Goal: Use online tool/utility: Utilize a website feature to perform a specific function

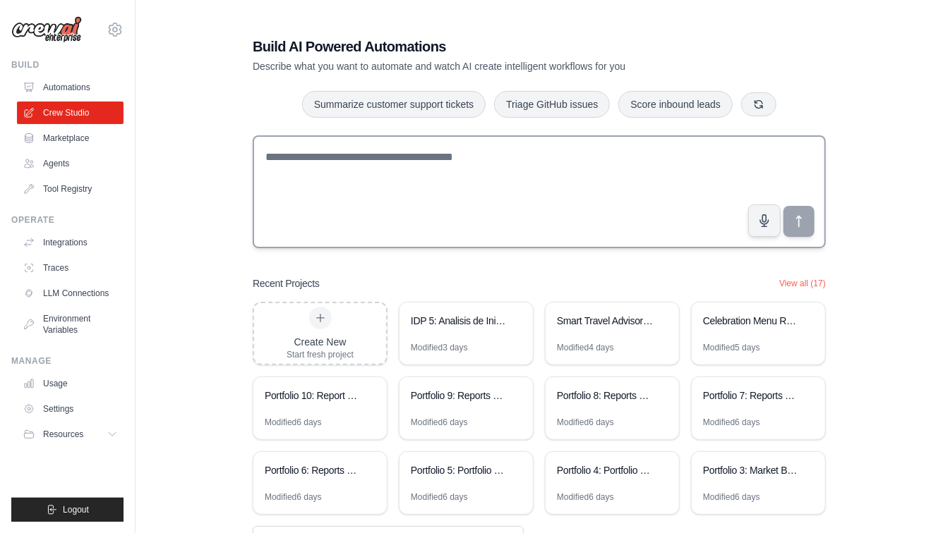
scroll to position [54, 0]
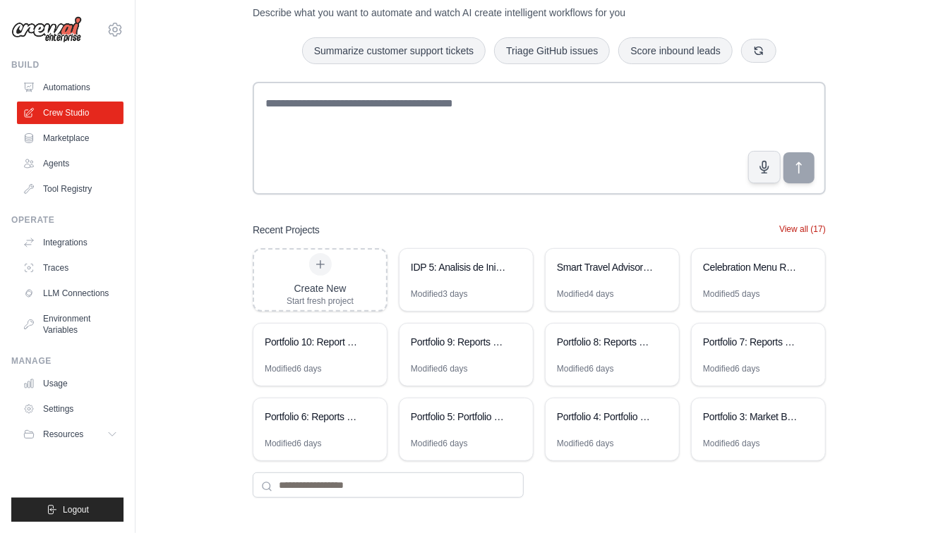
click at [790, 228] on button "View all (17)" at bounding box center [802, 229] width 47 height 11
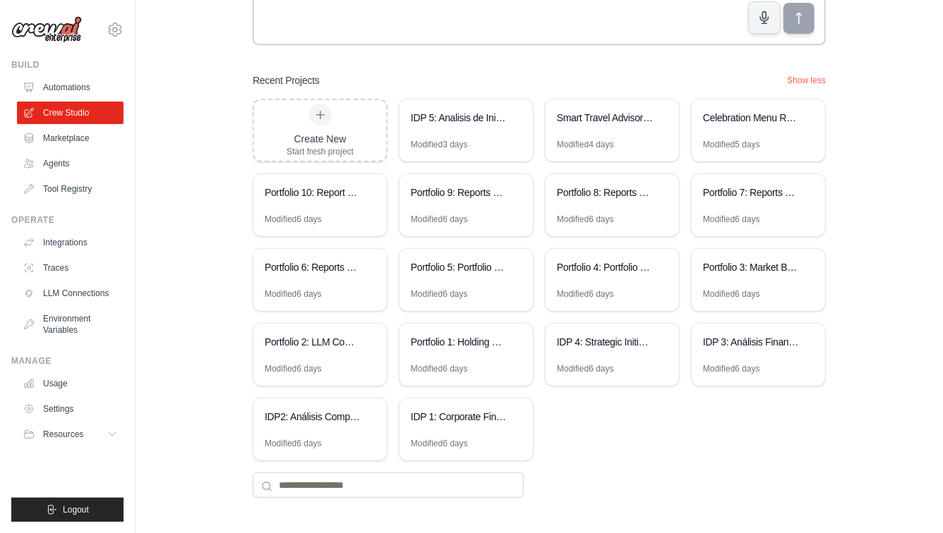
scroll to position [0, 0]
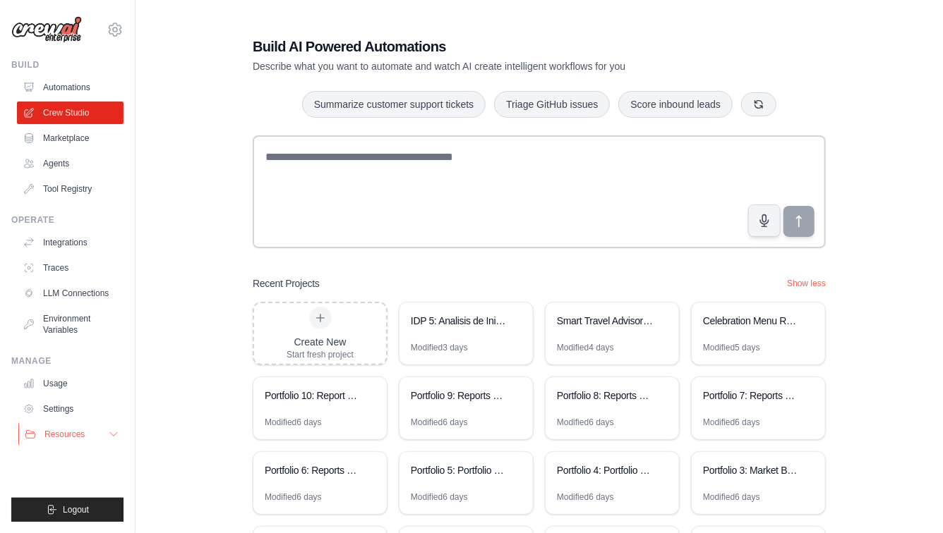
click at [80, 436] on span "Resources" at bounding box center [64, 434] width 40 height 11
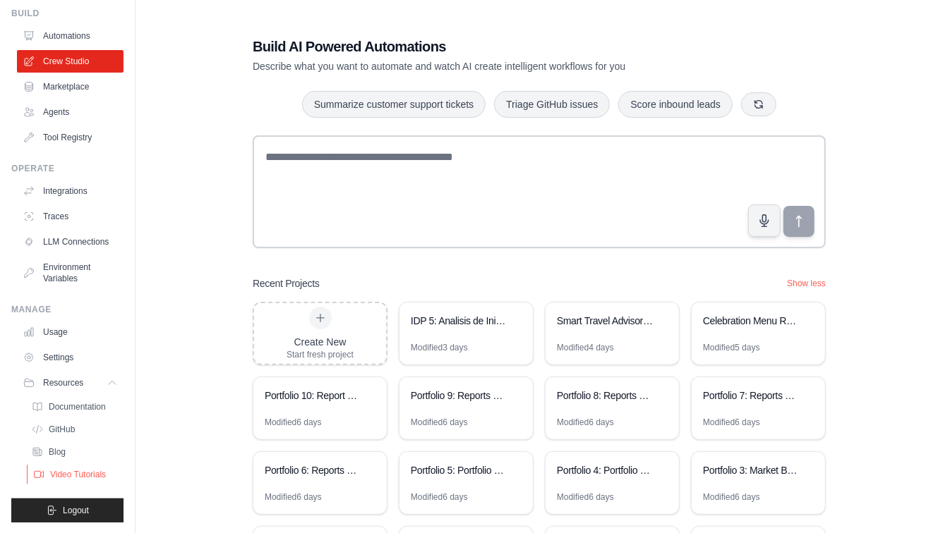
click at [71, 474] on span "Video Tutorials" at bounding box center [78, 474] width 56 height 11
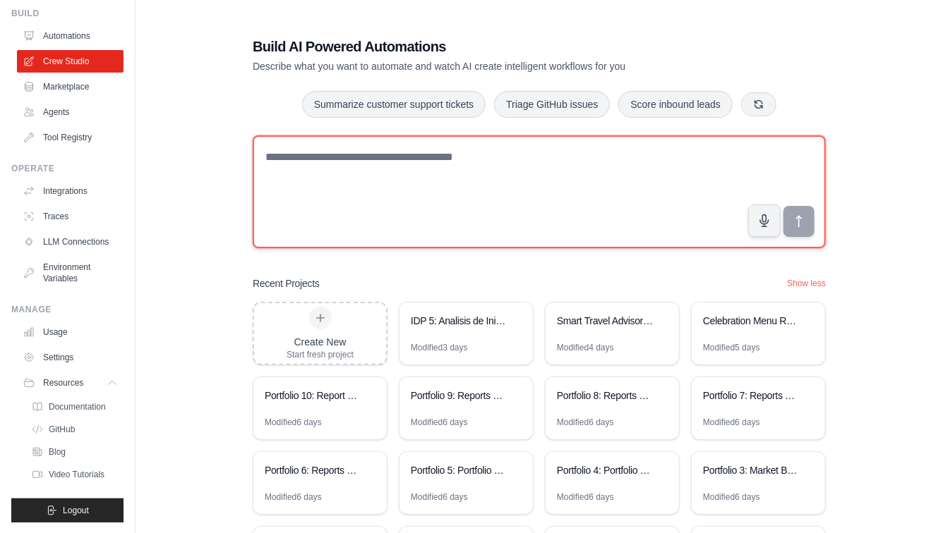
click at [320, 176] on textarea at bounding box center [539, 191] width 573 height 113
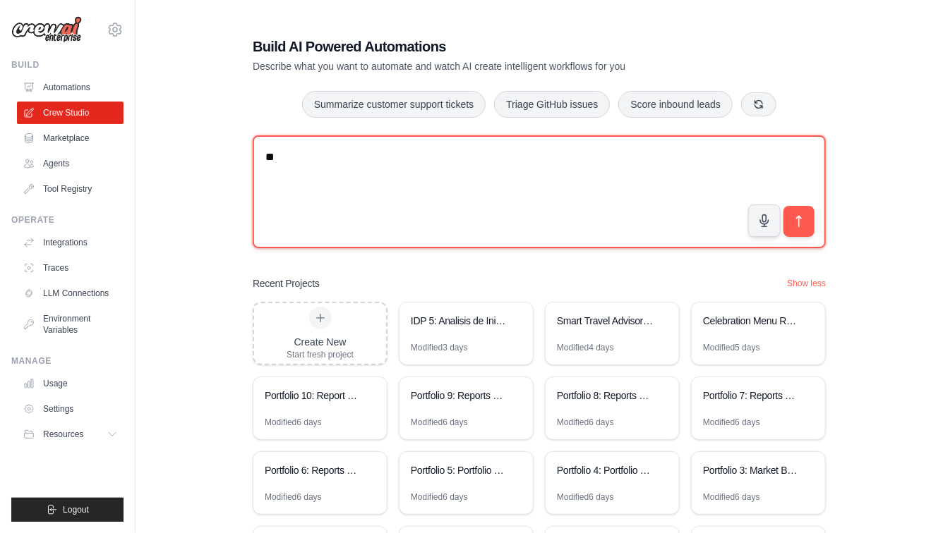
type textarea "*"
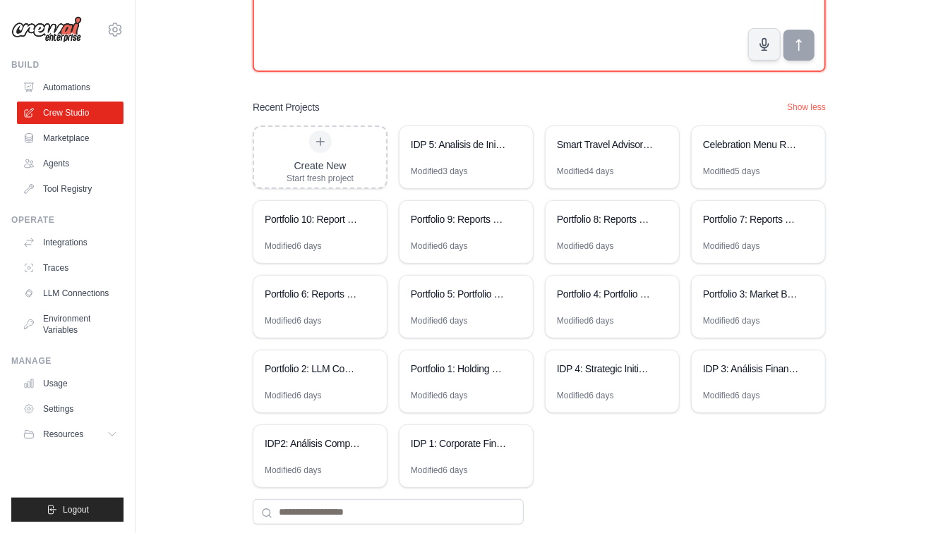
scroll to position [203, 0]
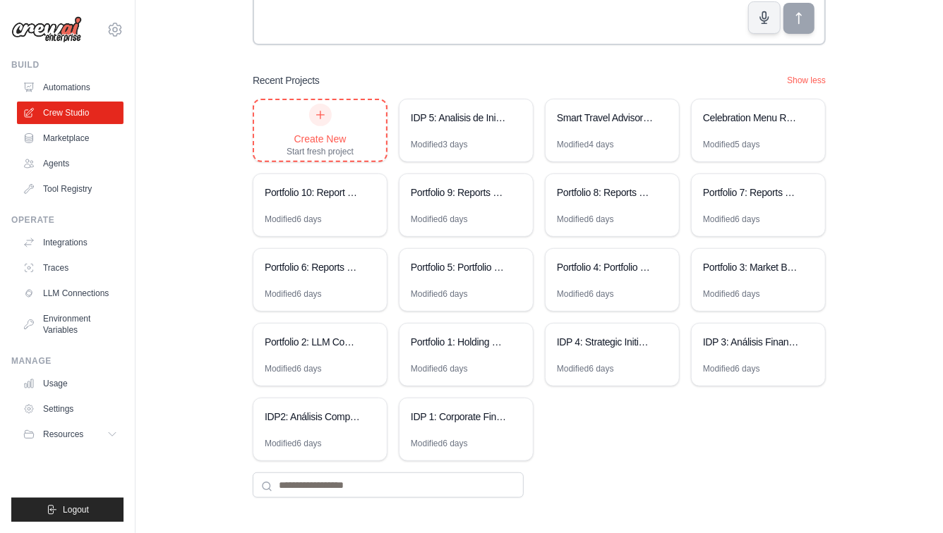
click at [313, 132] on div "Create New" at bounding box center [319, 139] width 67 height 14
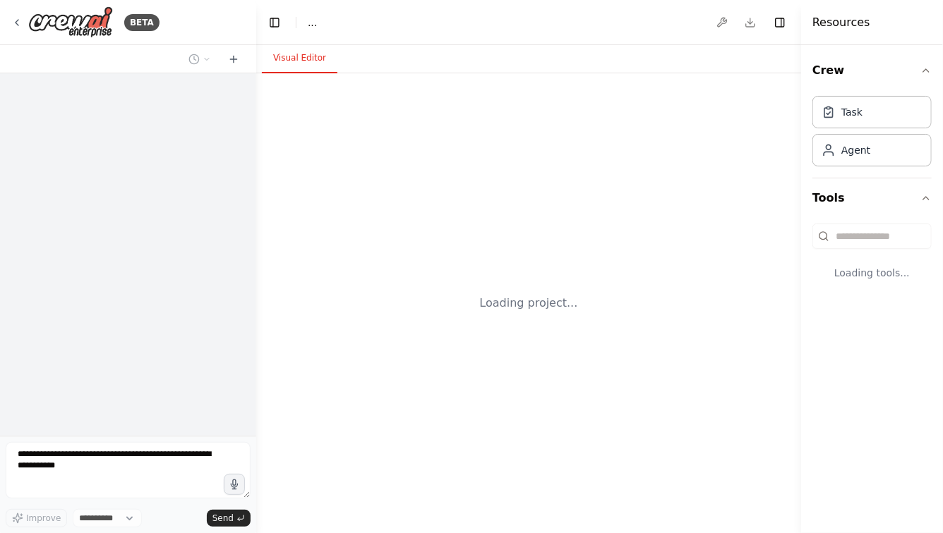
select select "****"
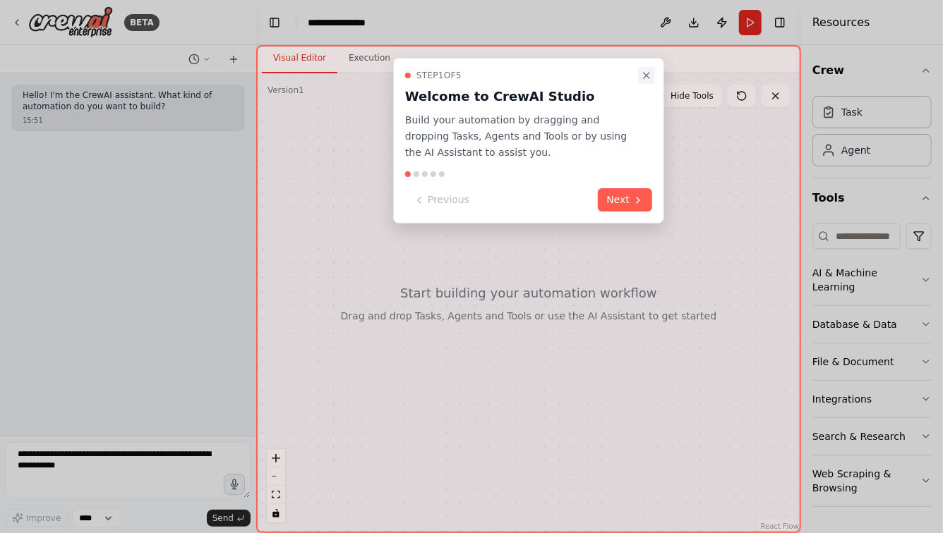
click at [646, 73] on icon "Close walkthrough" at bounding box center [646, 75] width 11 height 11
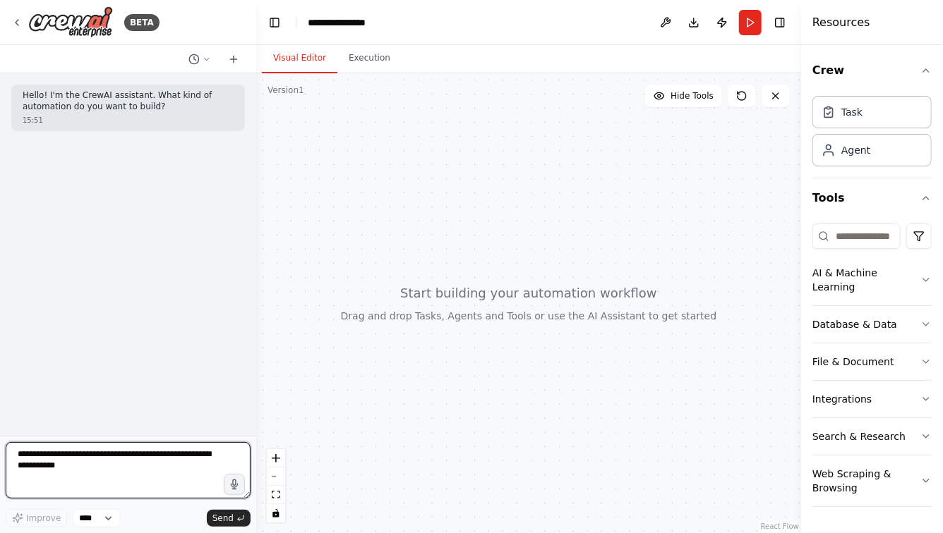
click at [78, 469] on textarea at bounding box center [128, 470] width 245 height 56
type textarea "*"
type textarea "**********"
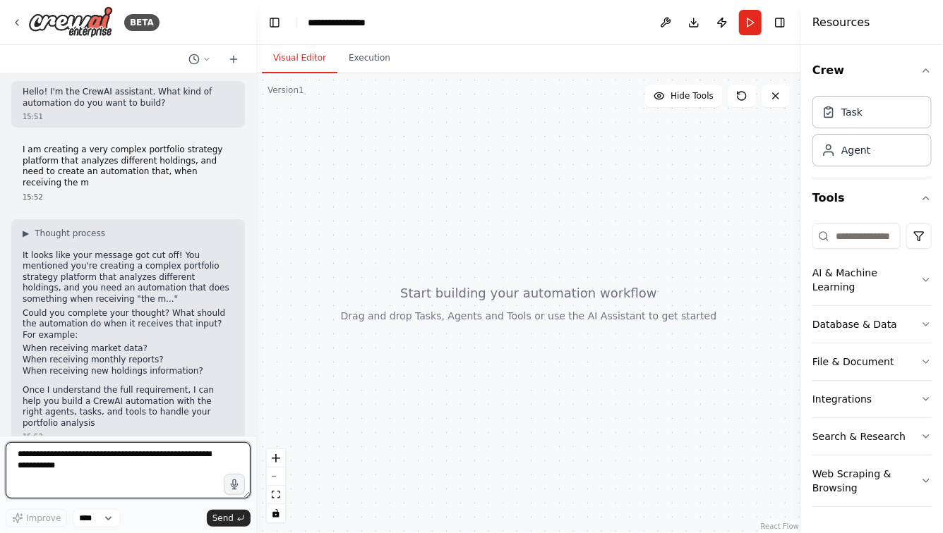
scroll to position [15, 0]
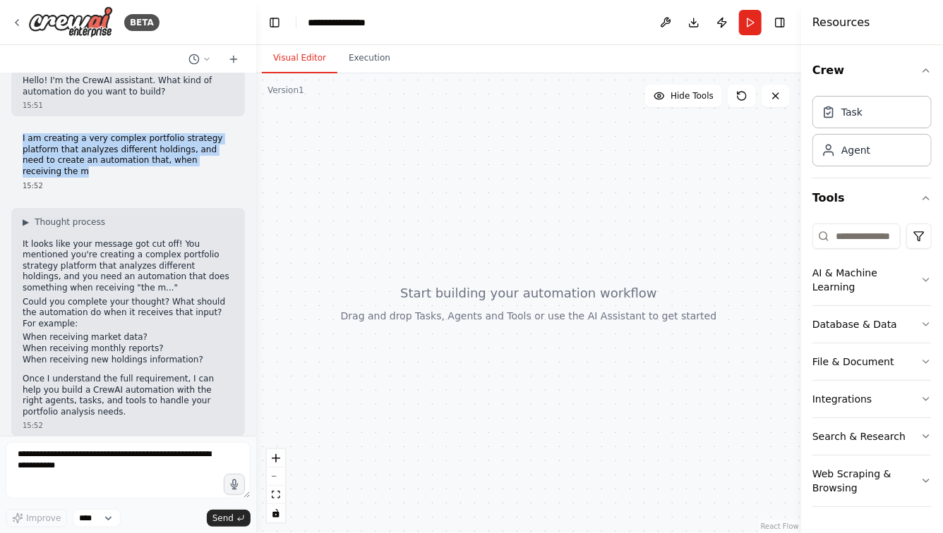
drag, startPoint x: 23, startPoint y: 135, endPoint x: 244, endPoint y: 159, distance: 222.8
click at [244, 159] on div "I am creating a very complex portfolio strategy platform that analyzes differen…" at bounding box center [128, 162] width 234 height 68
copy p "I am creating a very complex portfolio strategy platform that analyzes differen…"
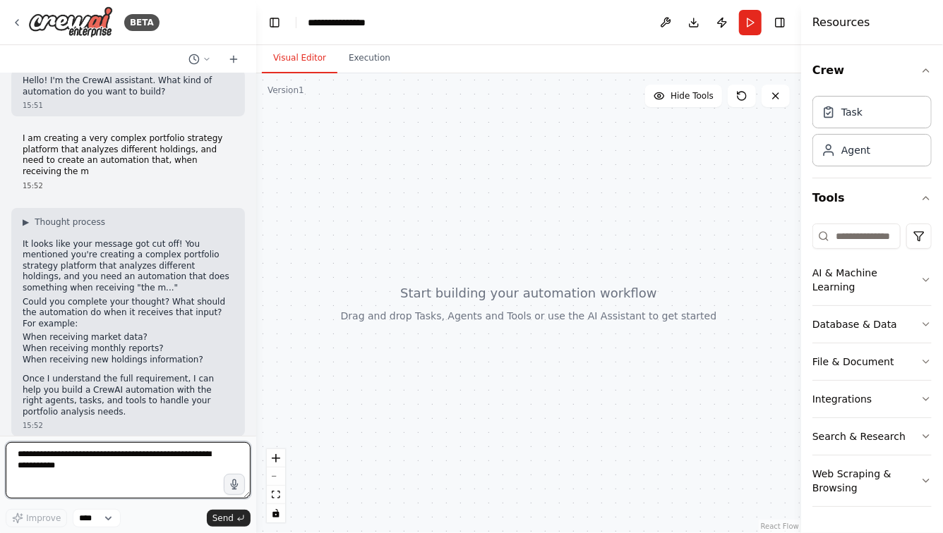
click at [116, 456] on textarea at bounding box center [128, 470] width 245 height 56
paste textarea "**********"
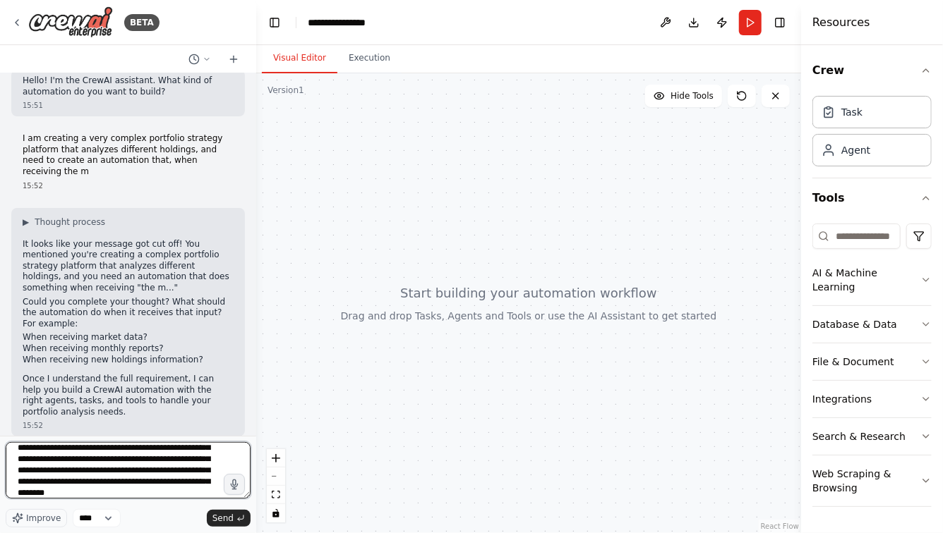
scroll to position [29, 0]
type textarea "**********"
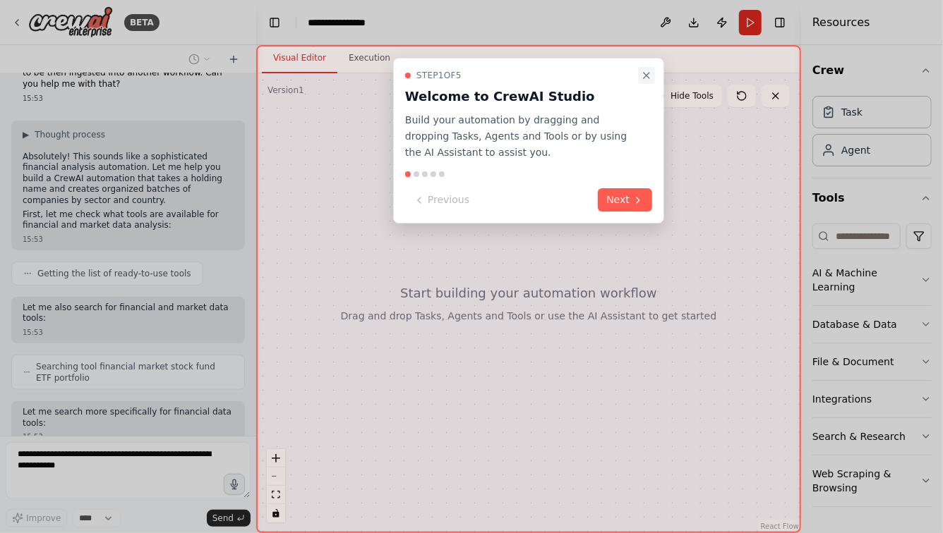
scroll to position [539, 0]
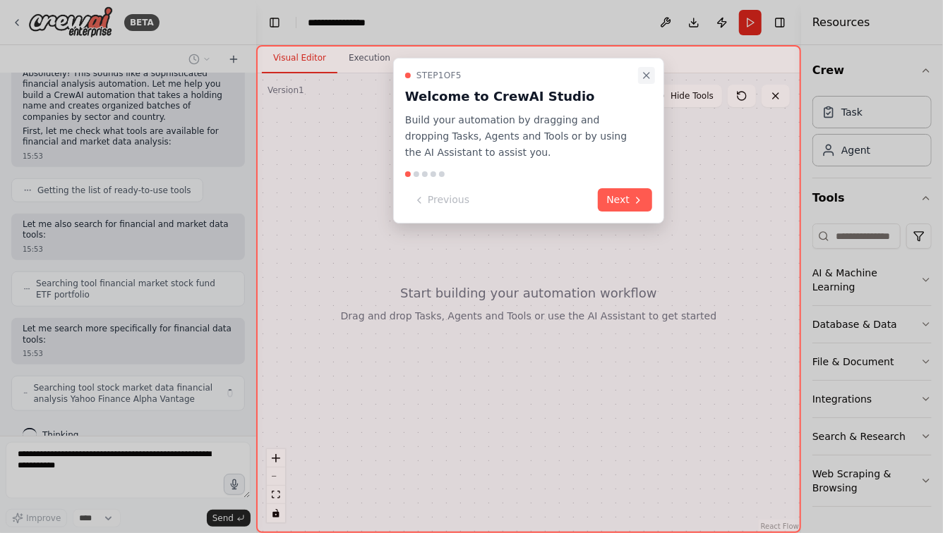
click at [647, 76] on icon "Close walkthrough" at bounding box center [647, 76] width 6 height 6
click at [647, 79] on icon "Close walkthrough" at bounding box center [646, 75] width 11 height 11
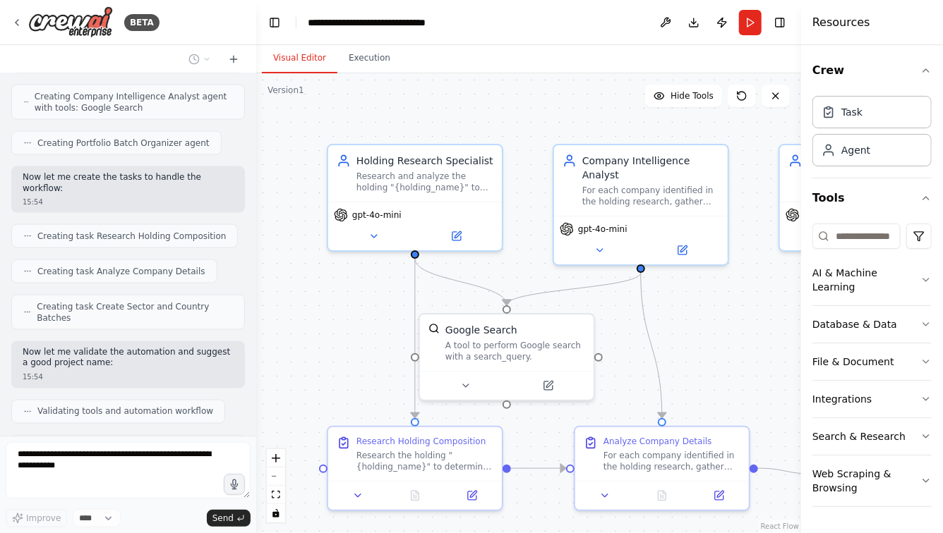
scroll to position [1061, 0]
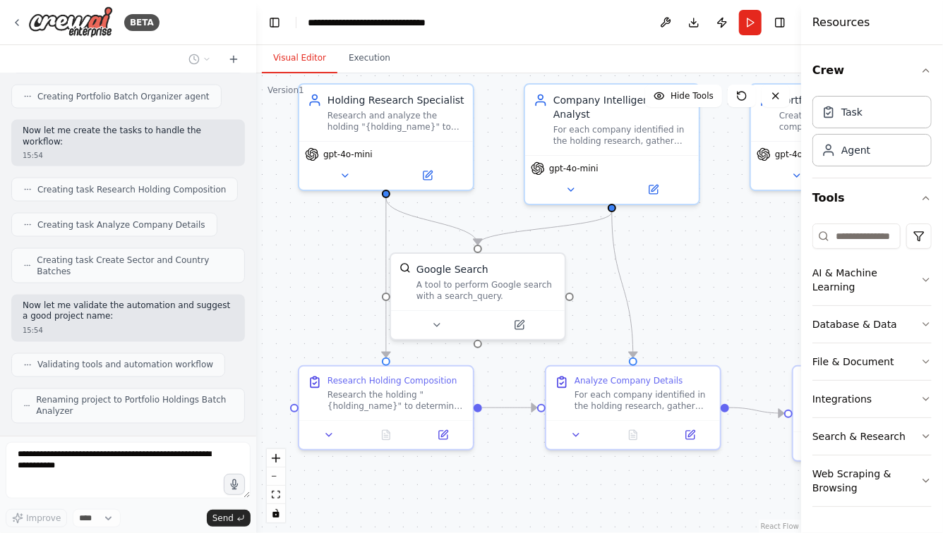
drag, startPoint x: 348, startPoint y: 348, endPoint x: 315, endPoint y: 268, distance: 86.4
click at [315, 268] on div ".deletable-edge-delete-btn { width: 20px; height: 20px; border: 0px solid #ffff…" at bounding box center [528, 303] width 545 height 460
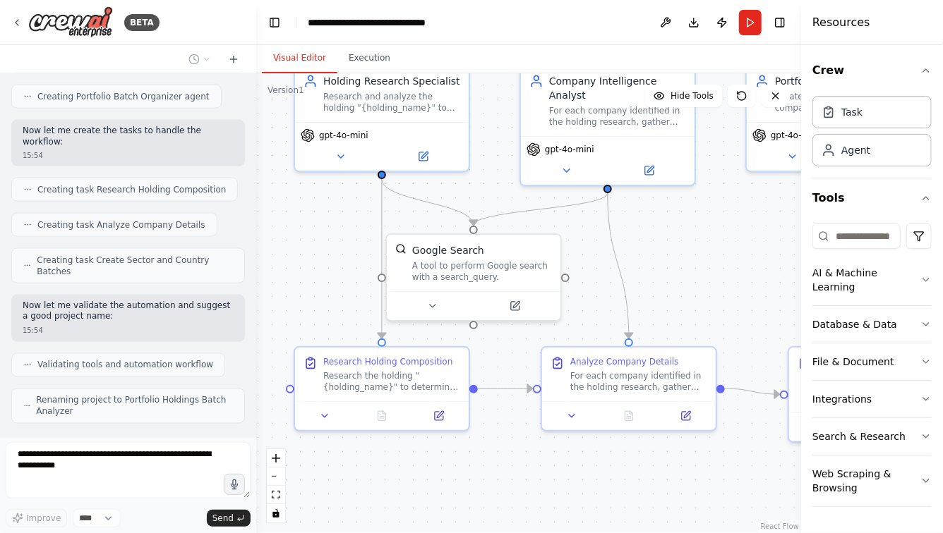
drag, startPoint x: 696, startPoint y: 293, endPoint x: 529, endPoint y: 288, distance: 167.3
click at [531, 288] on div ".deletable-edge-delete-btn { width: 20px; height: 20px; border: 0px solid #ffff…" at bounding box center [528, 303] width 545 height 460
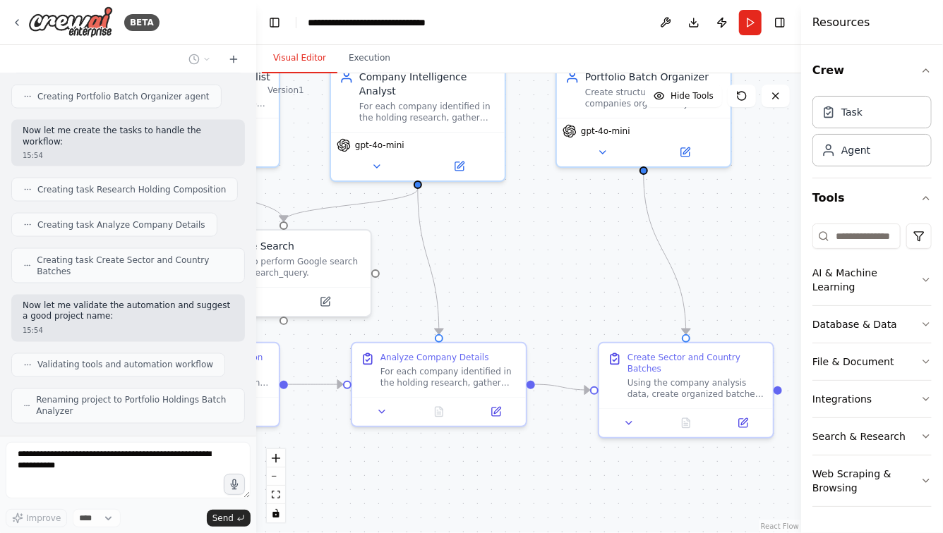
drag, startPoint x: 629, startPoint y: 283, endPoint x: 564, endPoint y: 284, distance: 64.2
click at [566, 284] on div ".deletable-edge-delete-btn { width: 20px; height: 20px; border: 0px solid #ffff…" at bounding box center [528, 303] width 545 height 460
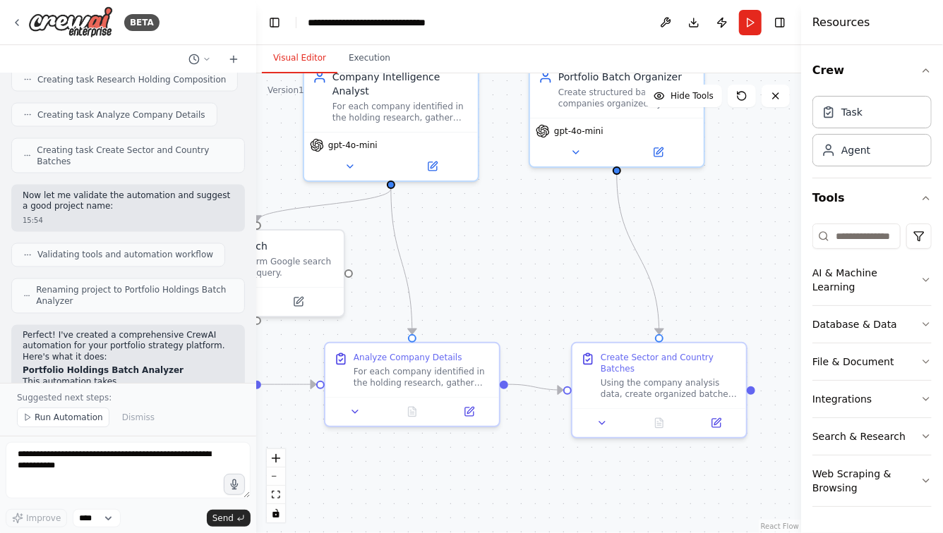
drag, startPoint x: 670, startPoint y: 234, endPoint x: 759, endPoint y: 254, distance: 90.4
click at [751, 253] on div ".deletable-edge-delete-btn { width: 20px; height: 20px; border: 0px solid #ffff…" at bounding box center [528, 303] width 545 height 460
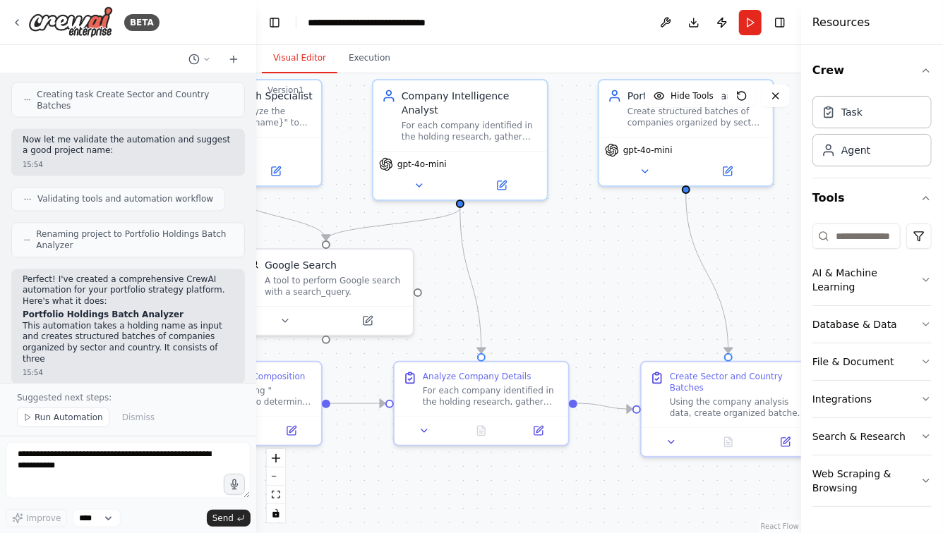
drag, startPoint x: 588, startPoint y: 263, endPoint x: 702, endPoint y: 270, distance: 114.5
click at [701, 270] on div ".deletable-edge-delete-btn { width: 20px; height: 20px; border: 0px solid #ffff…" at bounding box center [528, 303] width 545 height 460
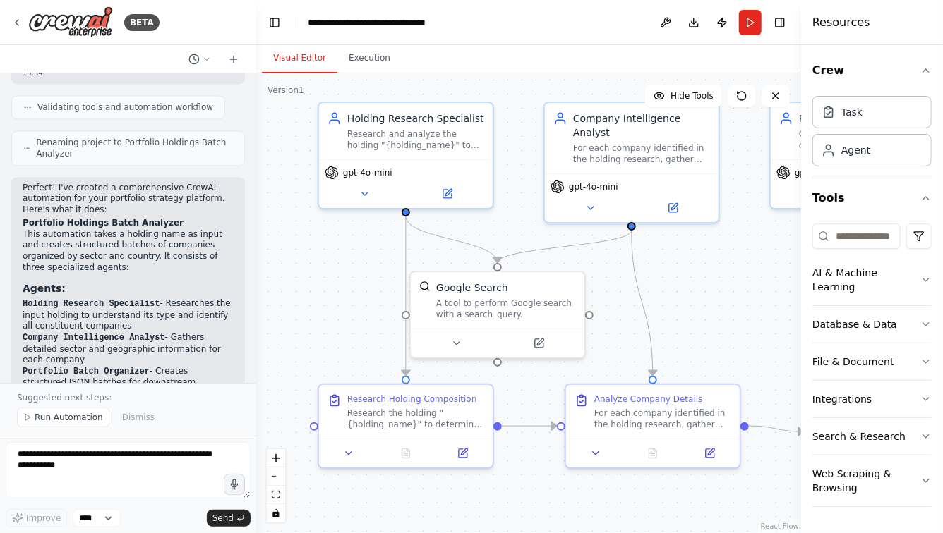
drag, startPoint x: 311, startPoint y: 274, endPoint x: 362, endPoint y: 289, distance: 52.7
click at [362, 289] on div ".deletable-edge-delete-btn { width: 20px; height: 20px; border: 0px solid #ffff…" at bounding box center [528, 303] width 545 height 460
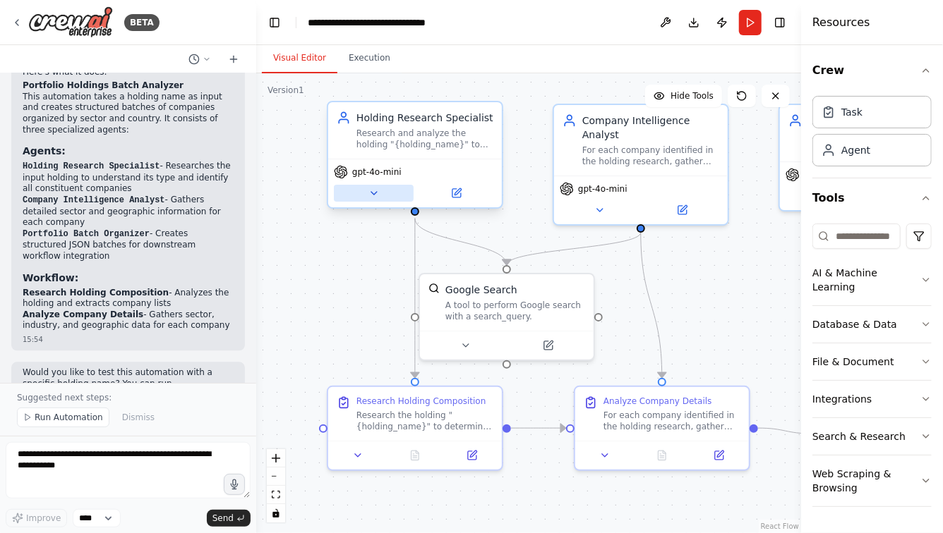
click at [373, 192] on icon at bounding box center [374, 193] width 6 height 3
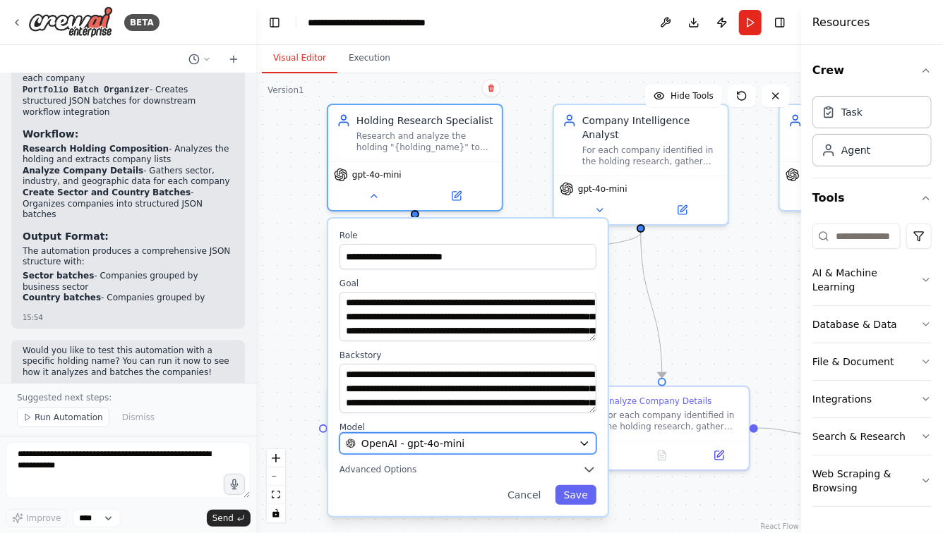
click at [412, 439] on span "OpenAI - gpt-4o-mini" at bounding box center [412, 444] width 103 height 14
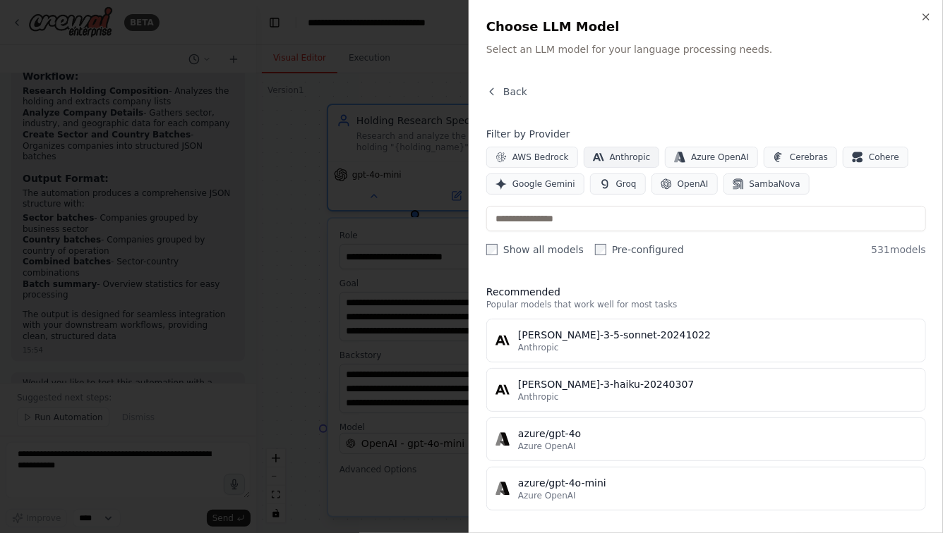
scroll to position [1670, 0]
click at [603, 155] on button "Anthropic" at bounding box center [622, 157] width 76 height 21
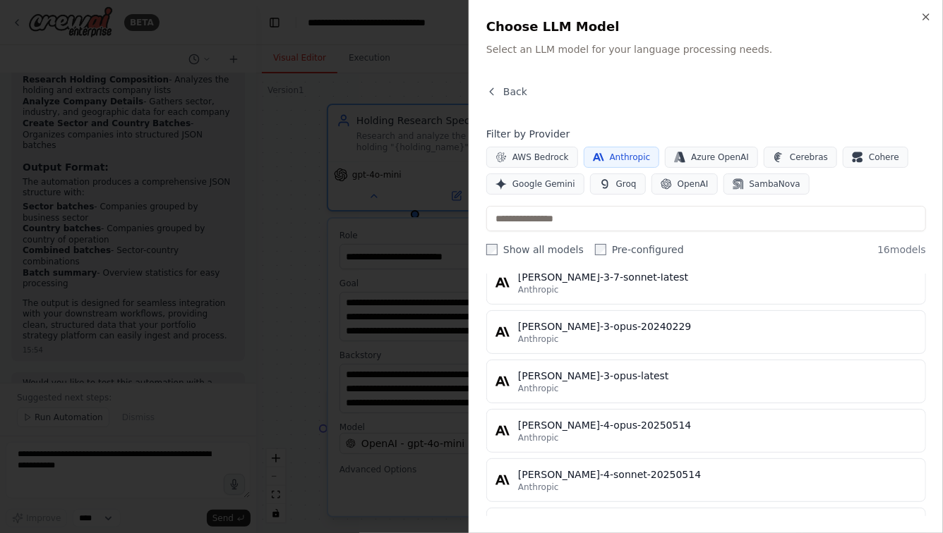
scroll to position [468, 0]
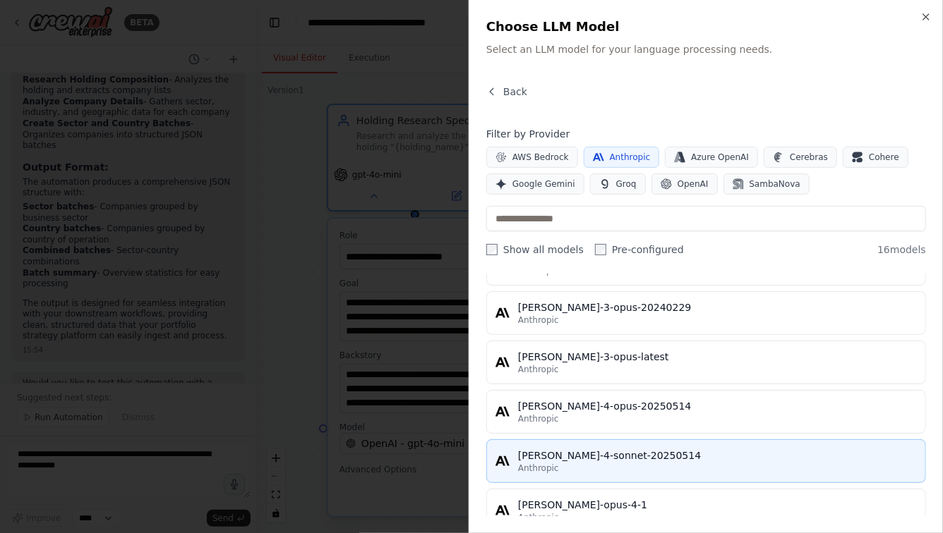
click at [559, 455] on div "[PERSON_NAME]-4-sonnet-20250514" at bounding box center [717, 456] width 399 height 14
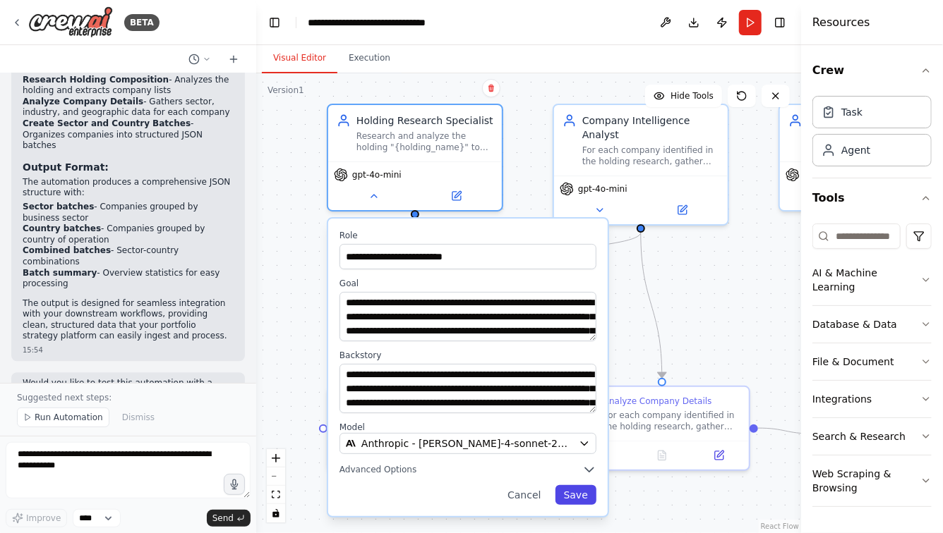
click at [570, 493] on button "Save" at bounding box center [575, 495] width 41 height 20
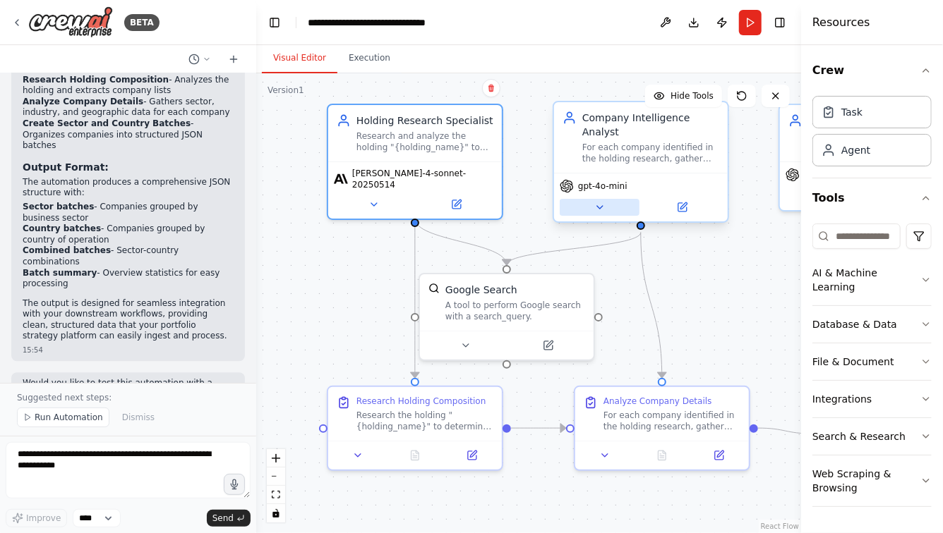
click at [598, 211] on icon at bounding box center [599, 207] width 11 height 11
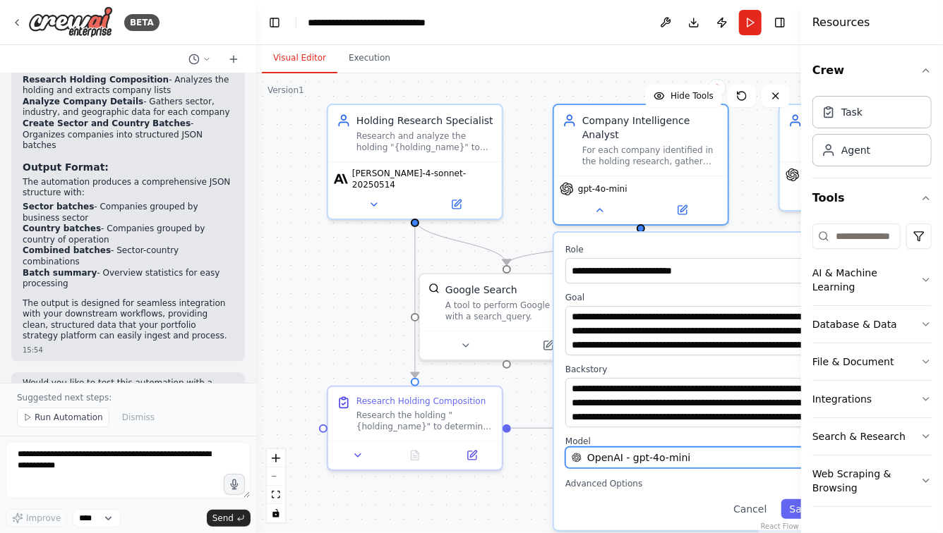
click at [627, 452] on span "OpenAI - gpt-4o-mini" at bounding box center [638, 458] width 103 height 14
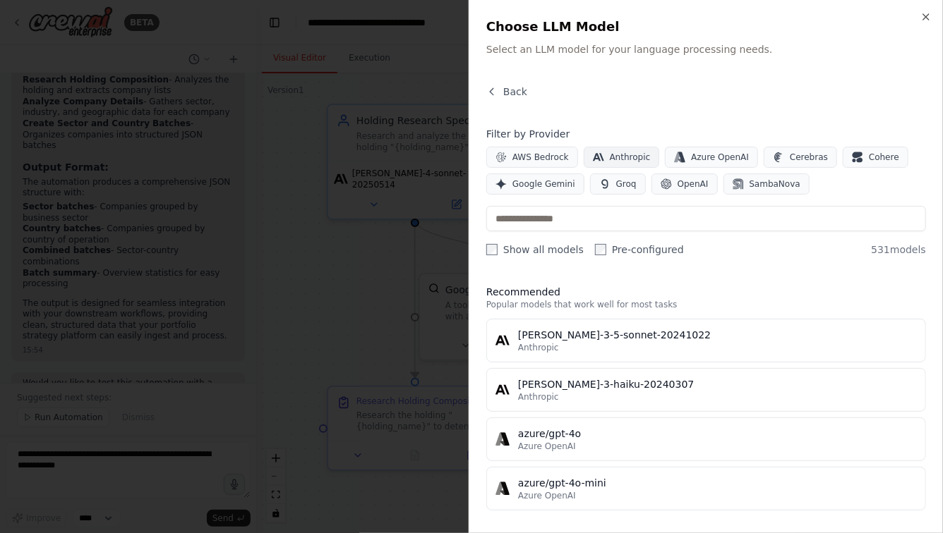
click at [625, 157] on span "Anthropic" at bounding box center [630, 157] width 41 height 11
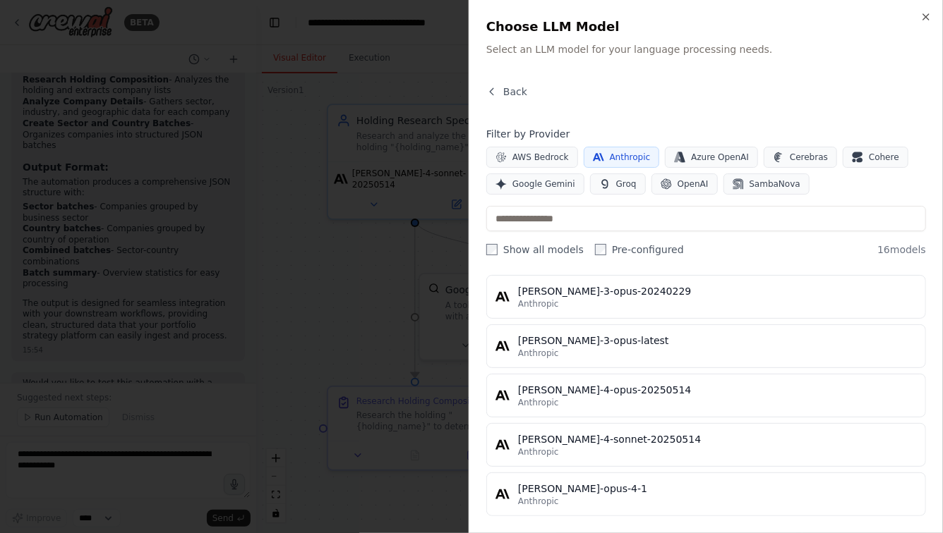
scroll to position [510, 0]
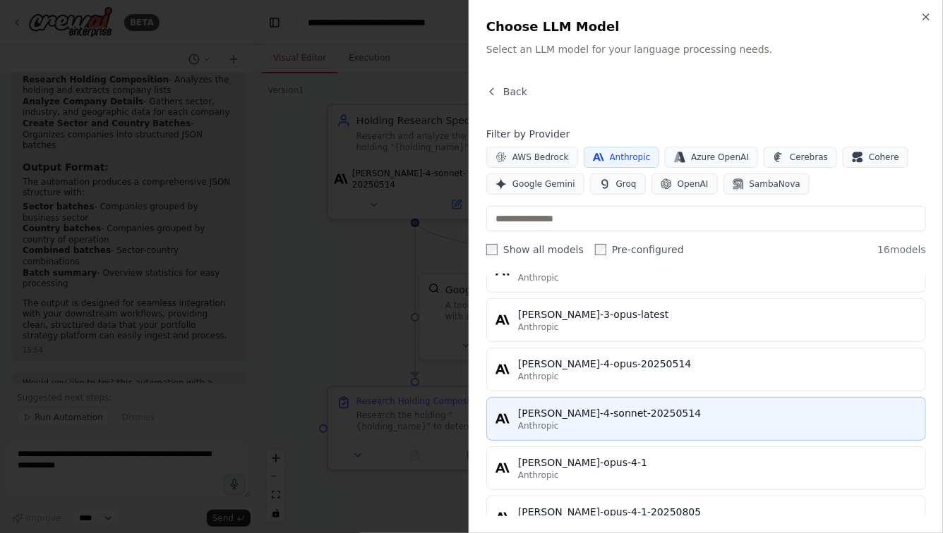
click at [575, 416] on div "[PERSON_NAME]-4-sonnet-20250514" at bounding box center [717, 413] width 399 height 14
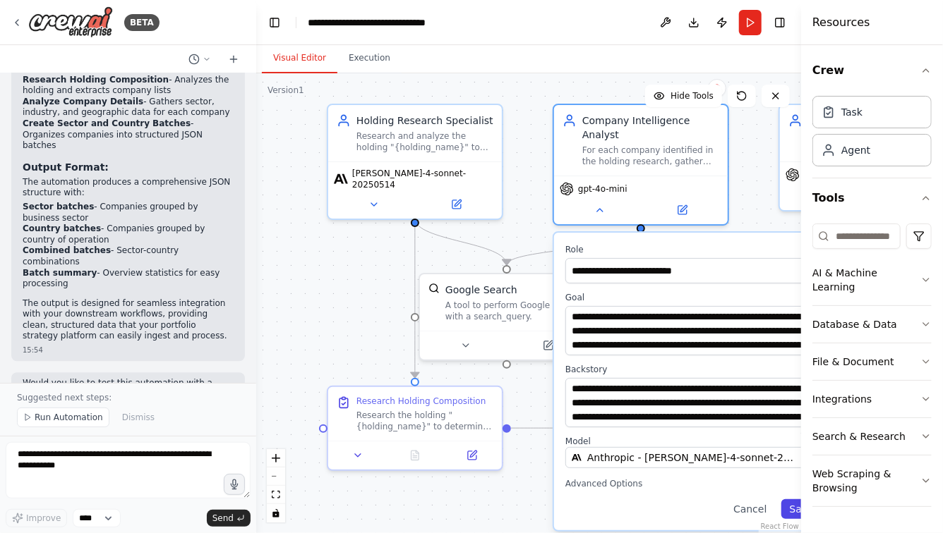
click at [792, 502] on button "Save" at bounding box center [801, 510] width 41 height 20
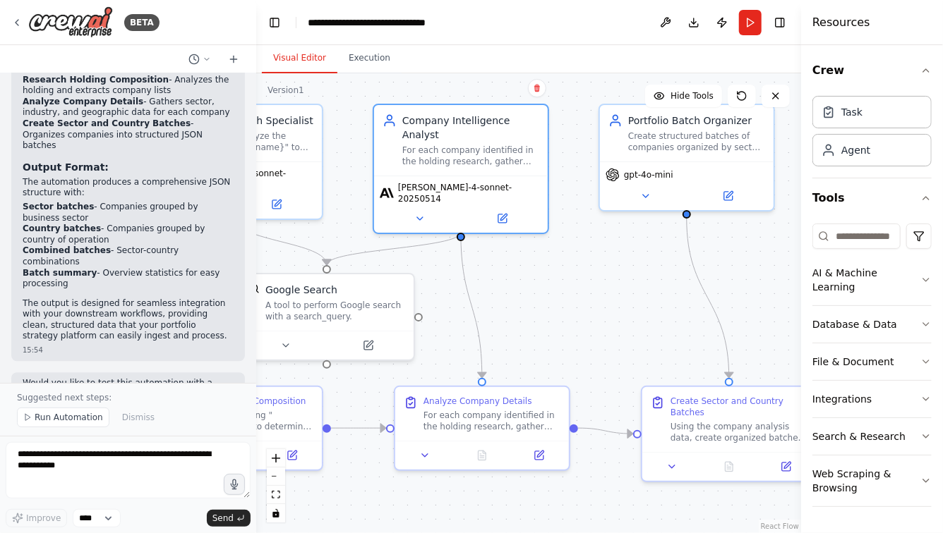
drag, startPoint x: 703, startPoint y: 298, endPoint x: 435, endPoint y: 298, distance: 268.8
click at [435, 298] on div ".deletable-edge-delete-btn { width: 20px; height: 20px; border: 0px solid #ffff…" at bounding box center [528, 303] width 545 height 460
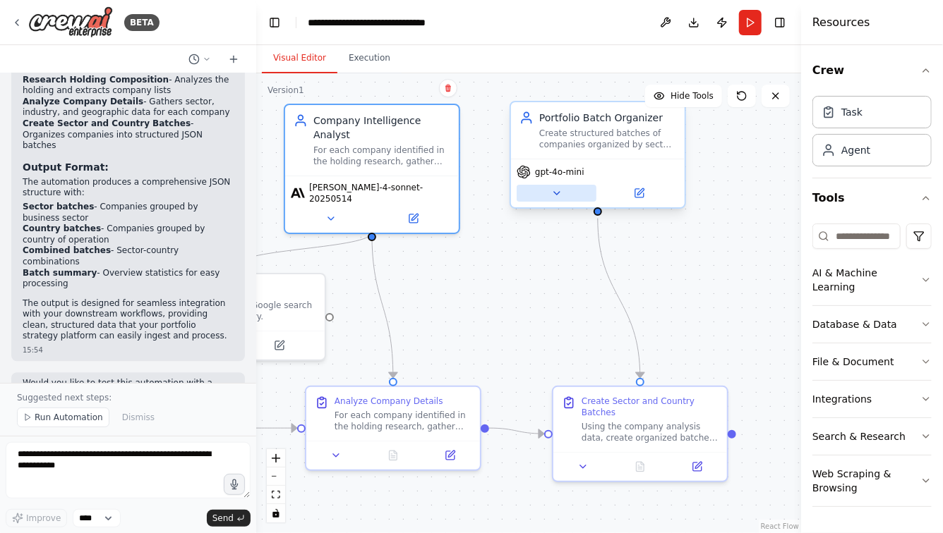
click at [554, 188] on icon at bounding box center [556, 193] width 11 height 11
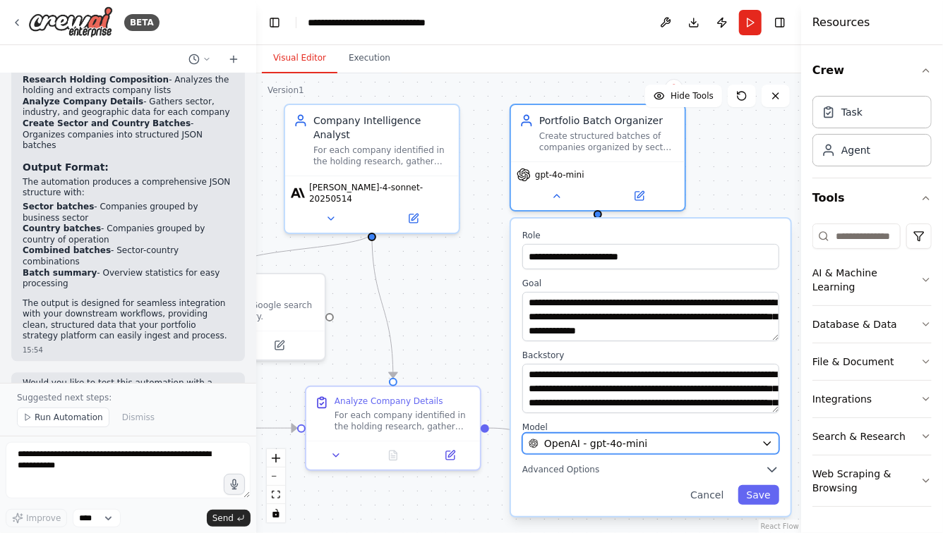
click at [608, 437] on span "OpenAI - gpt-4o-mini" at bounding box center [595, 444] width 103 height 14
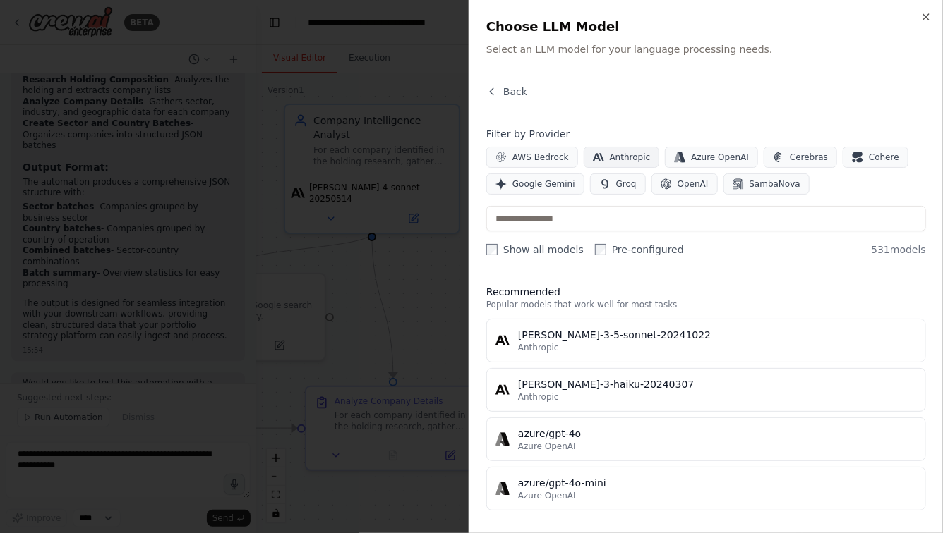
click at [624, 152] on span "Anthropic" at bounding box center [630, 157] width 41 height 11
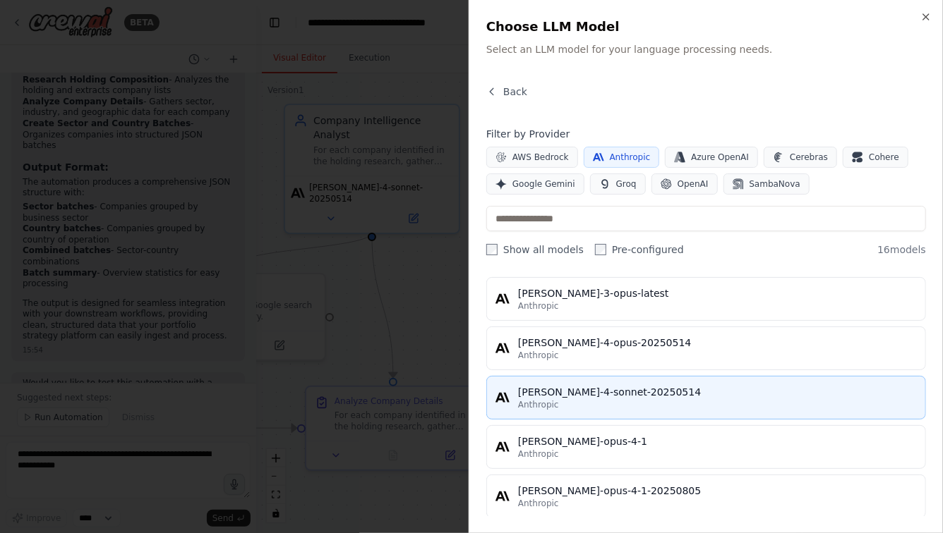
click at [560, 396] on div "[PERSON_NAME]-4-sonnet-20250514" at bounding box center [717, 392] width 399 height 14
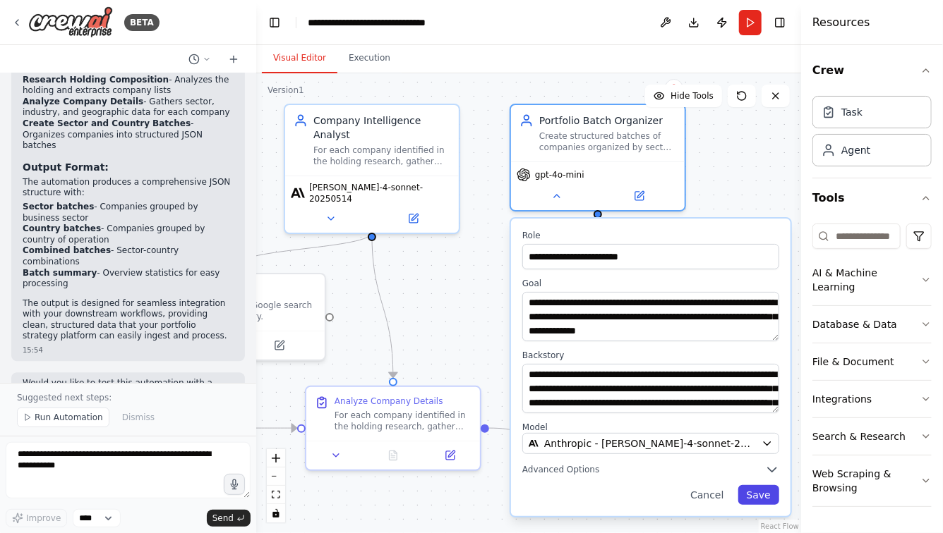
click at [762, 502] on button "Save" at bounding box center [758, 495] width 41 height 20
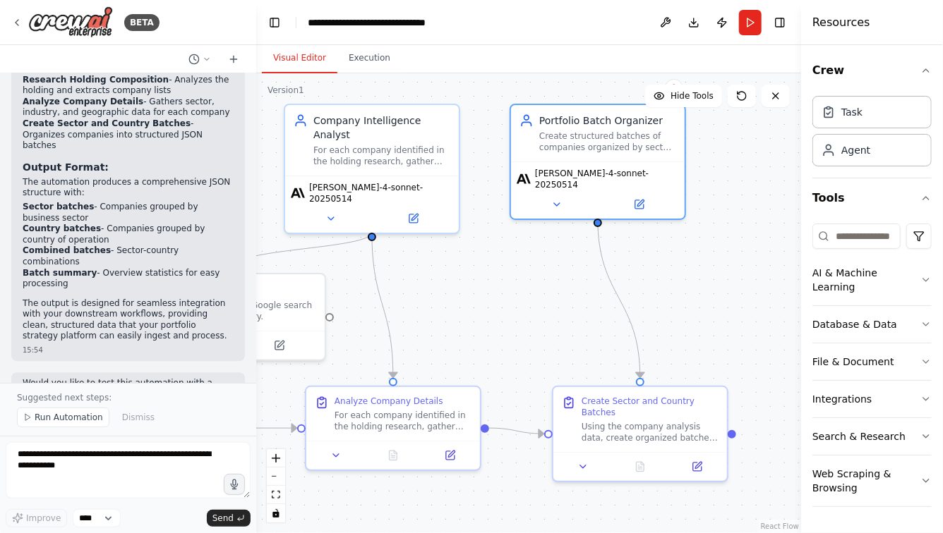
click at [734, 274] on div ".deletable-edge-delete-btn { width: 20px; height: 20px; border: 0px solid #ffff…" at bounding box center [528, 303] width 545 height 460
click at [751, 27] on button "Run" at bounding box center [750, 22] width 23 height 25
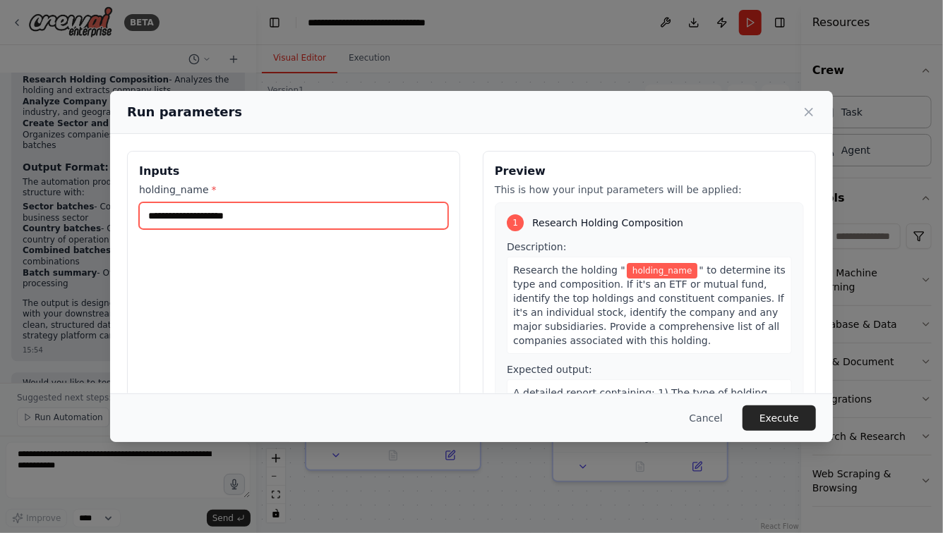
click at [287, 221] on input "holding_name *" at bounding box center [293, 216] width 309 height 27
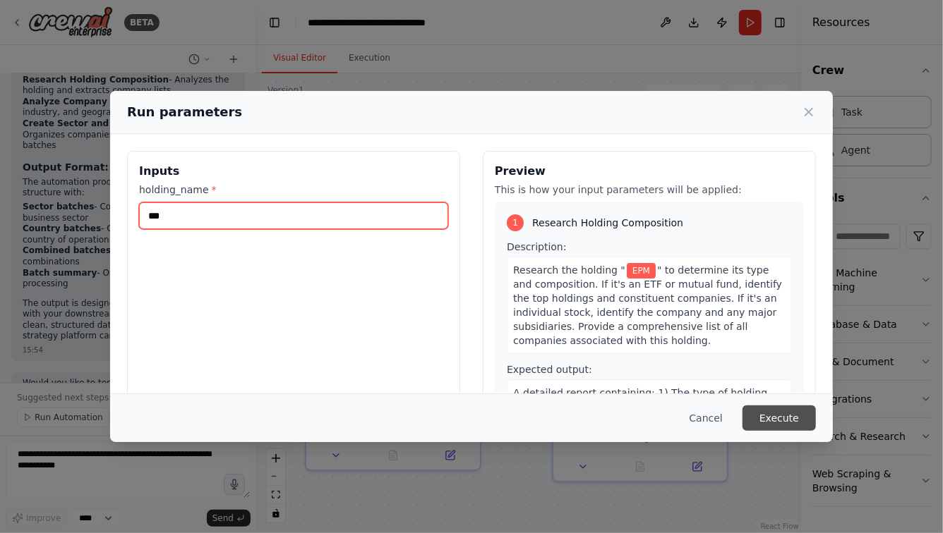
type input "***"
click at [786, 416] on button "Execute" at bounding box center [778, 418] width 73 height 25
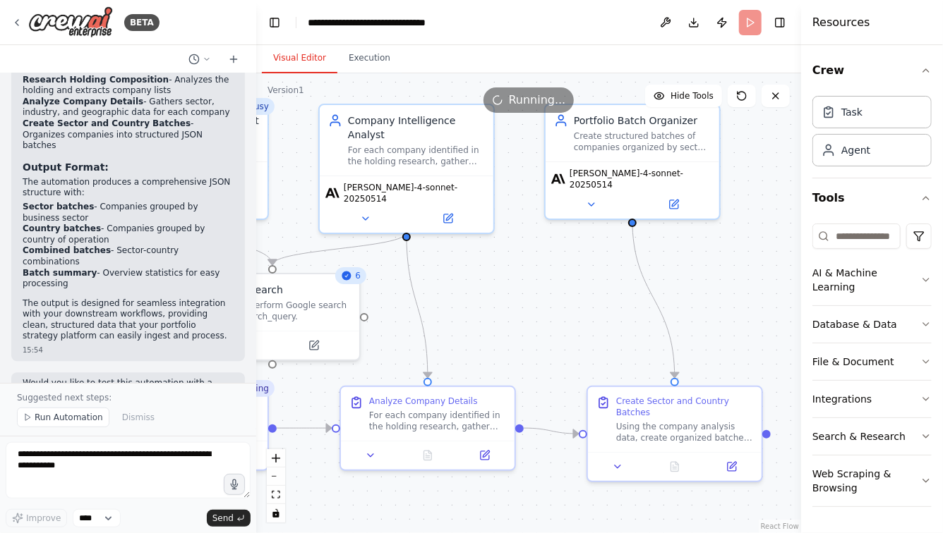
drag, startPoint x: 475, startPoint y: 305, endPoint x: 622, endPoint y: 302, distance: 147.5
click at [622, 305] on div ".deletable-edge-delete-btn { width: 20px; height: 20px; border: 0px solid #ffff…" at bounding box center [528, 303] width 545 height 460
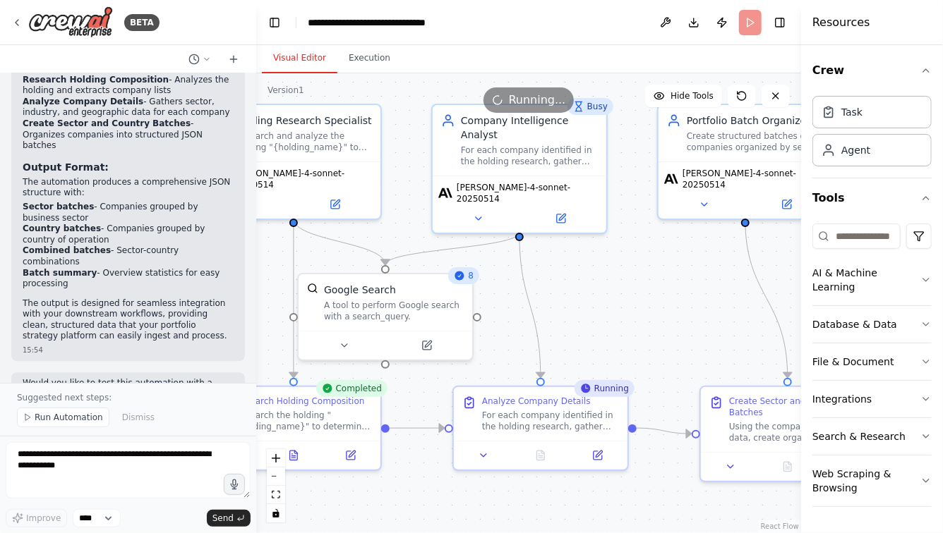
drag, startPoint x: 569, startPoint y: 338, endPoint x: 604, endPoint y: 288, distance: 61.3
click at [604, 288] on div ".deletable-edge-delete-btn { width: 20px; height: 20px; border: 0px solid #ffff…" at bounding box center [528, 303] width 545 height 460
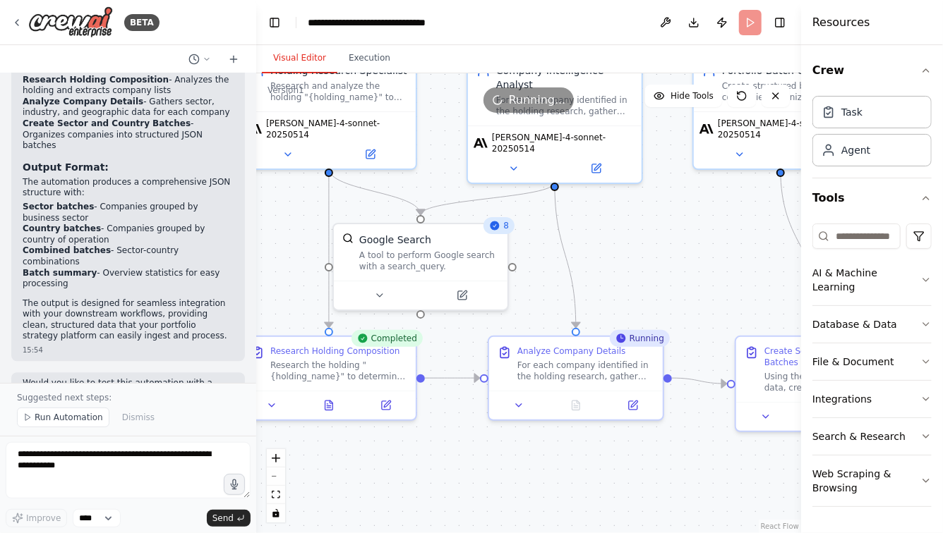
drag, startPoint x: 438, startPoint y: 437, endPoint x: 547, endPoint y: 437, distance: 108.7
click at [545, 437] on div ".deletable-edge-delete-btn { width: 20px; height: 20px; border: 0px solid #ffff…" at bounding box center [528, 303] width 545 height 460
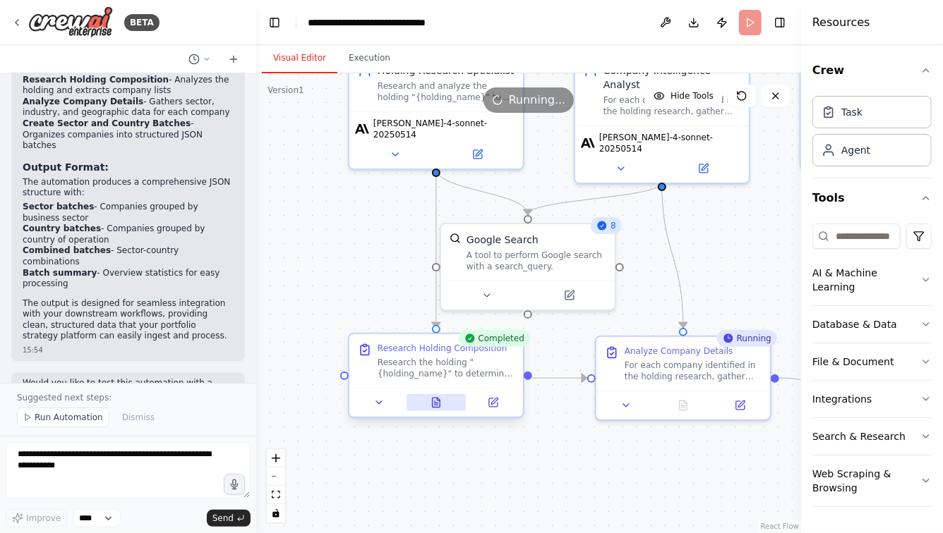
click at [436, 404] on icon at bounding box center [437, 402] width 8 height 9
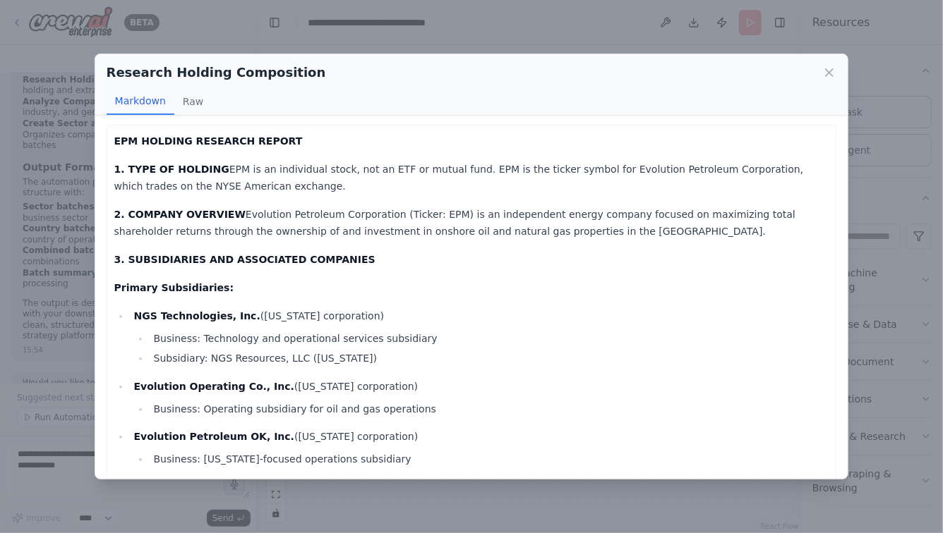
scroll to position [0, 0]
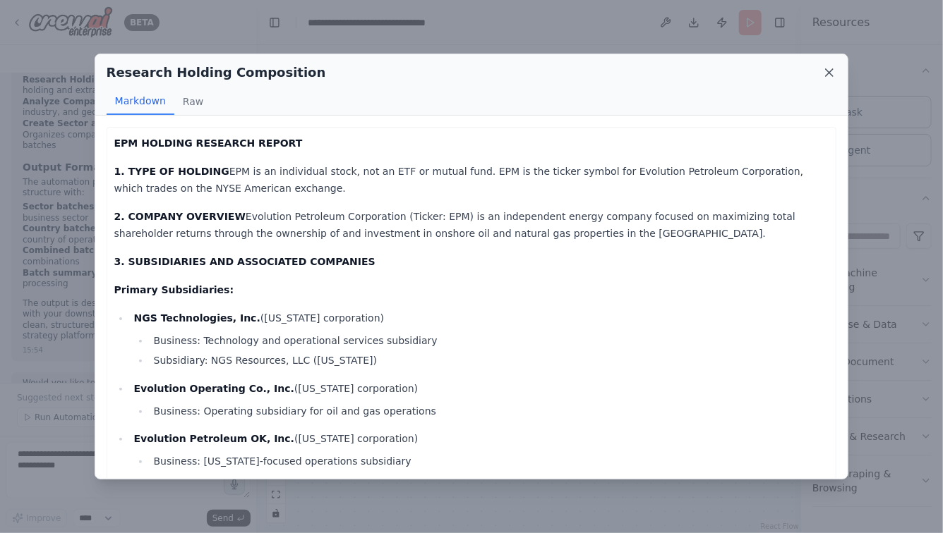
click at [831, 71] on icon at bounding box center [829, 73] width 14 height 14
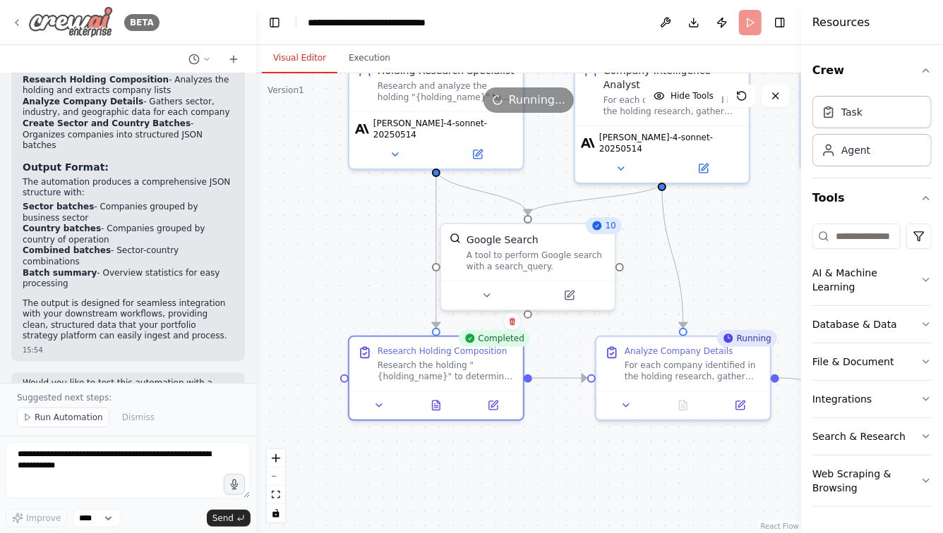
click at [16, 19] on icon at bounding box center [16, 22] width 11 height 11
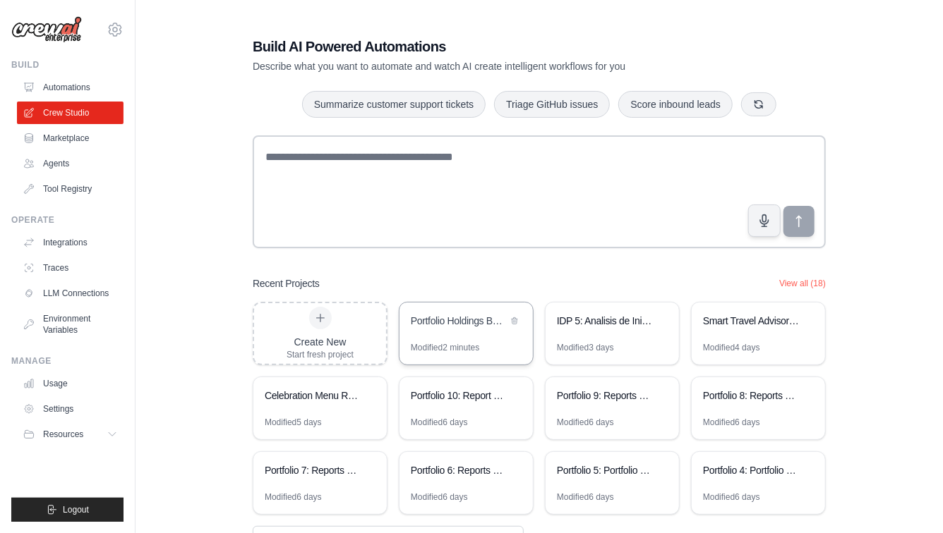
click at [451, 342] on div "Modified 2 minutes" at bounding box center [445, 347] width 68 height 11
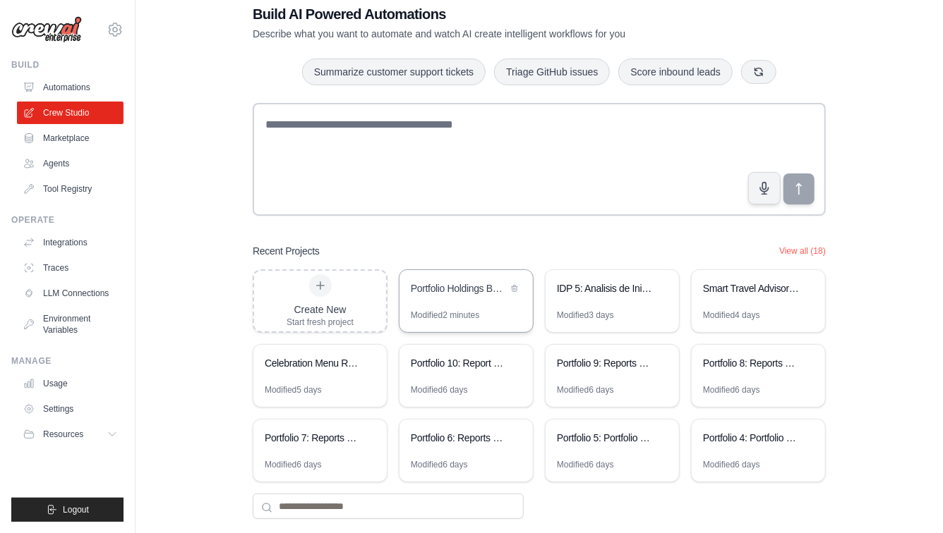
scroll to position [54, 0]
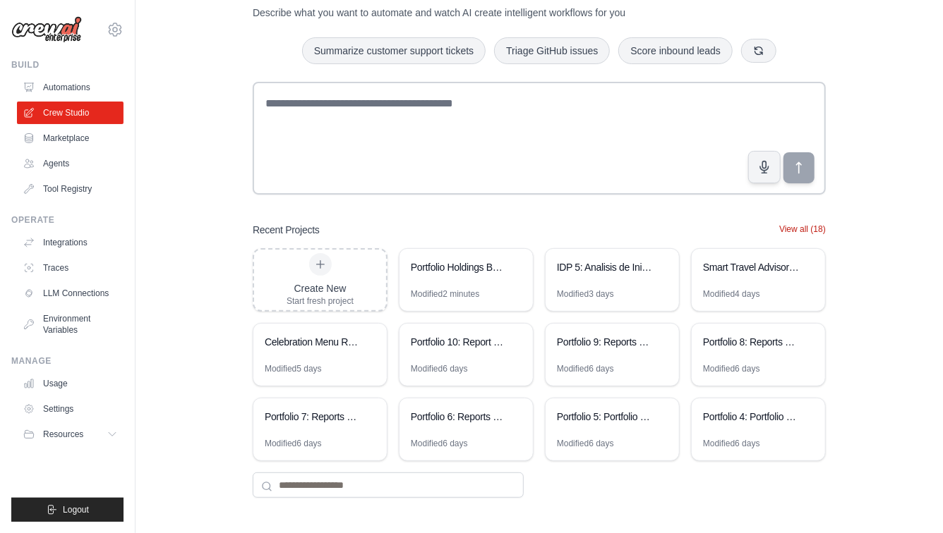
click at [783, 231] on button "View all (18)" at bounding box center [802, 229] width 47 height 11
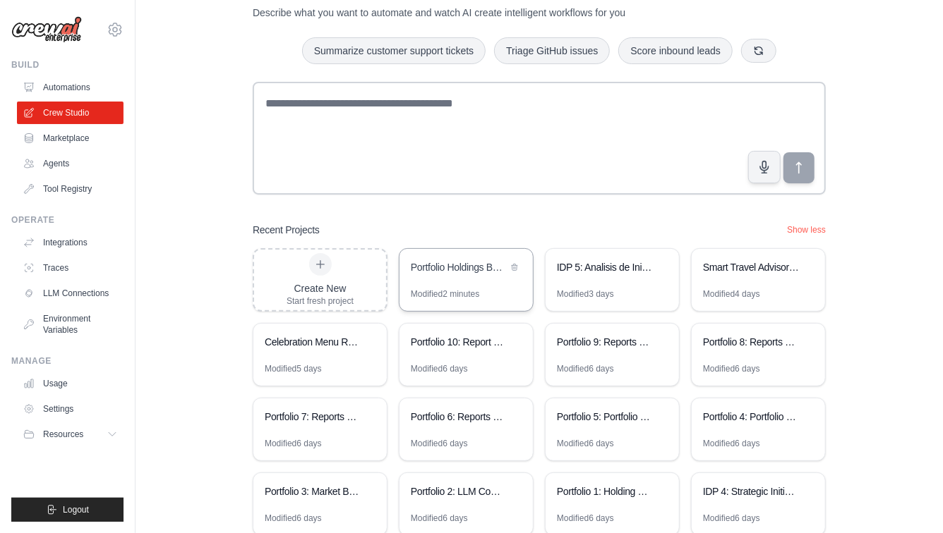
click at [454, 279] on div "Portfolio Holdings Batch Analyzer" at bounding box center [465, 269] width 133 height 40
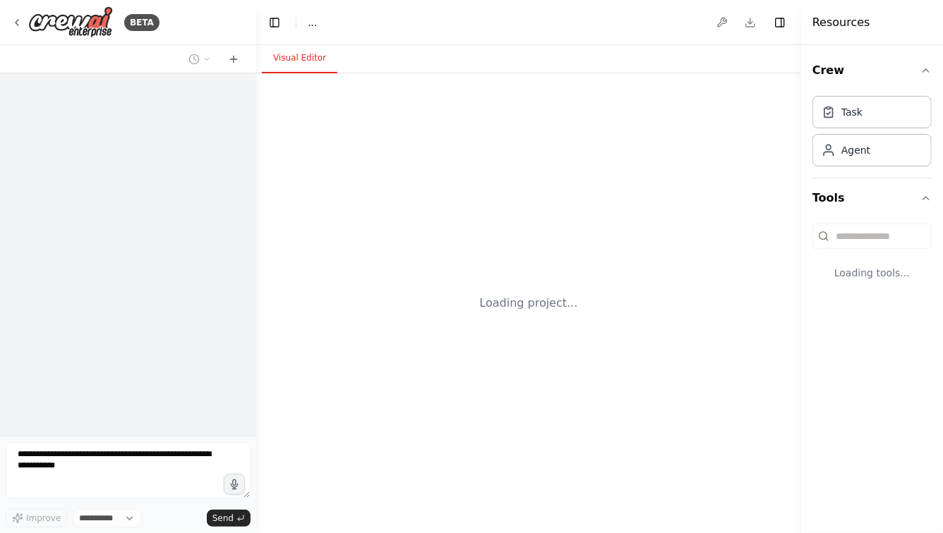
select select "****"
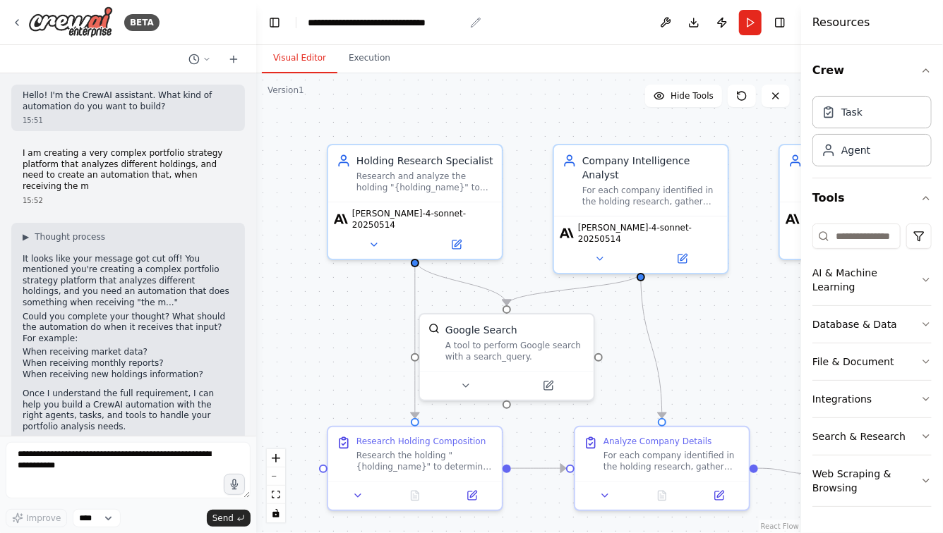
scroll to position [1617, 0]
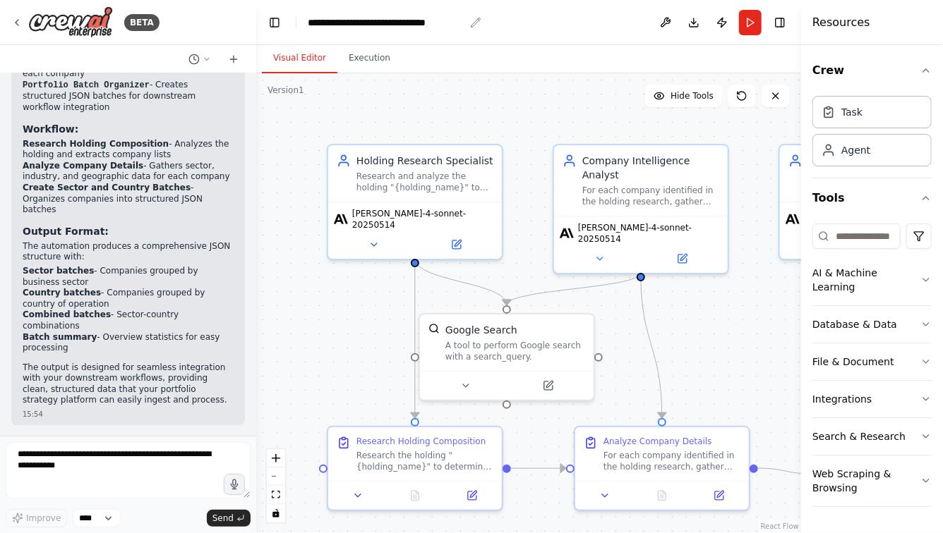
click at [309, 20] on div "**********" at bounding box center [386, 23] width 157 height 14
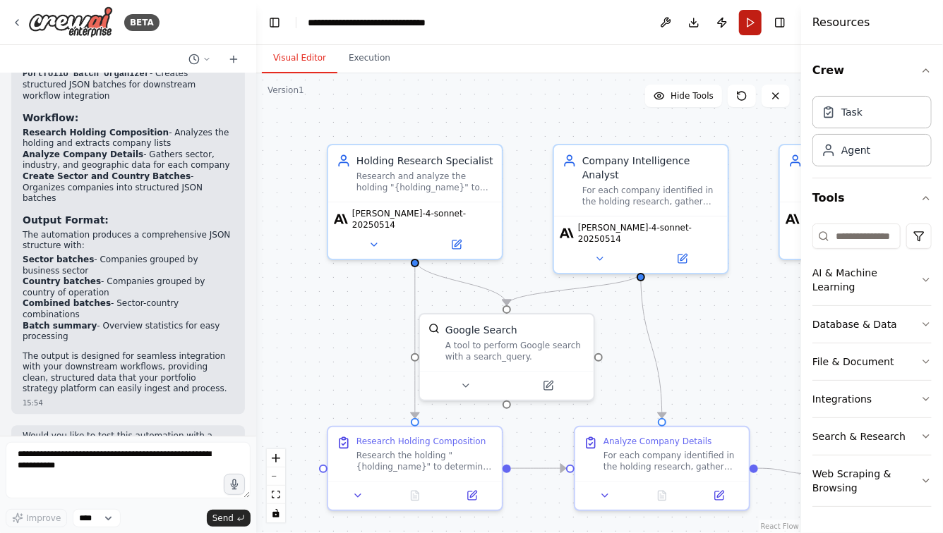
click at [746, 27] on button "Run" at bounding box center [750, 22] width 23 height 25
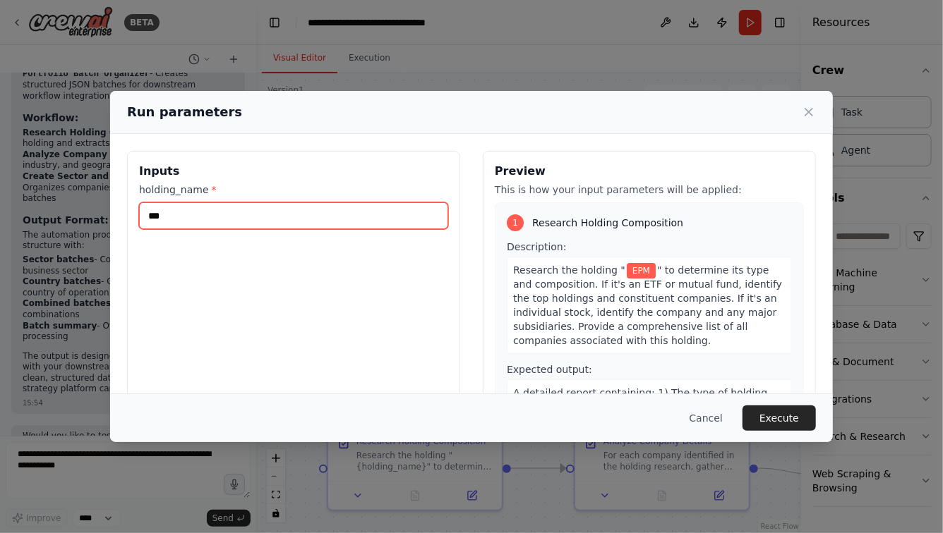
click at [206, 221] on input "***" at bounding box center [293, 216] width 309 height 27
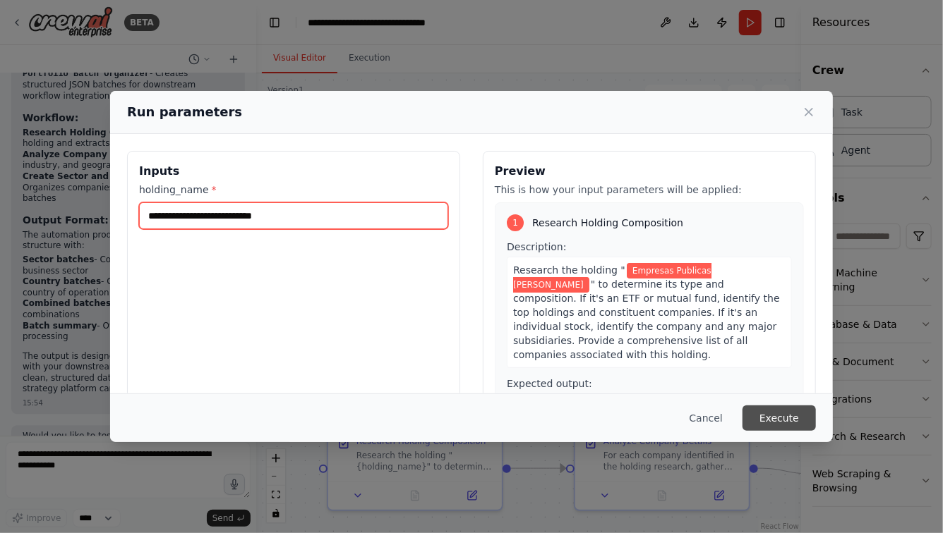
type input "**********"
click at [783, 421] on button "Execute" at bounding box center [778, 418] width 73 height 25
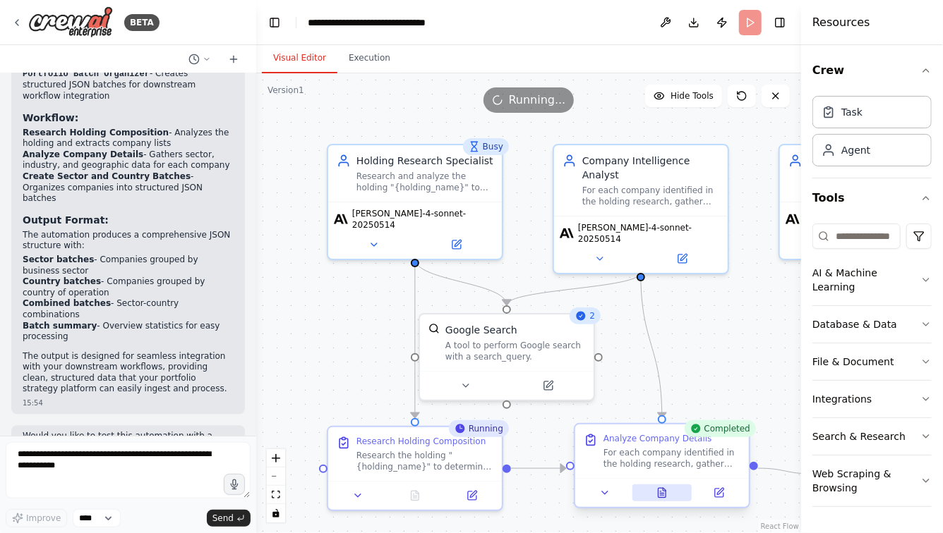
click at [666, 492] on icon at bounding box center [661, 493] width 11 height 11
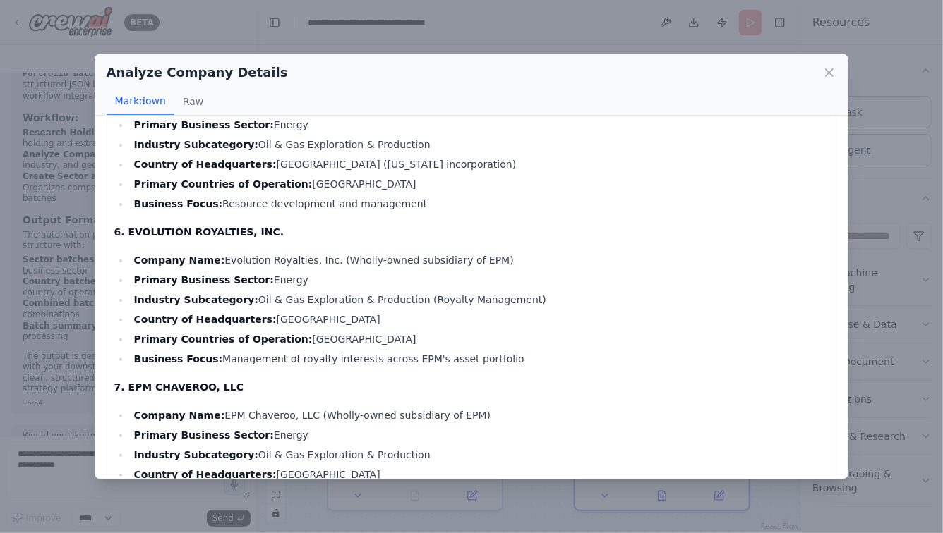
scroll to position [965, 0]
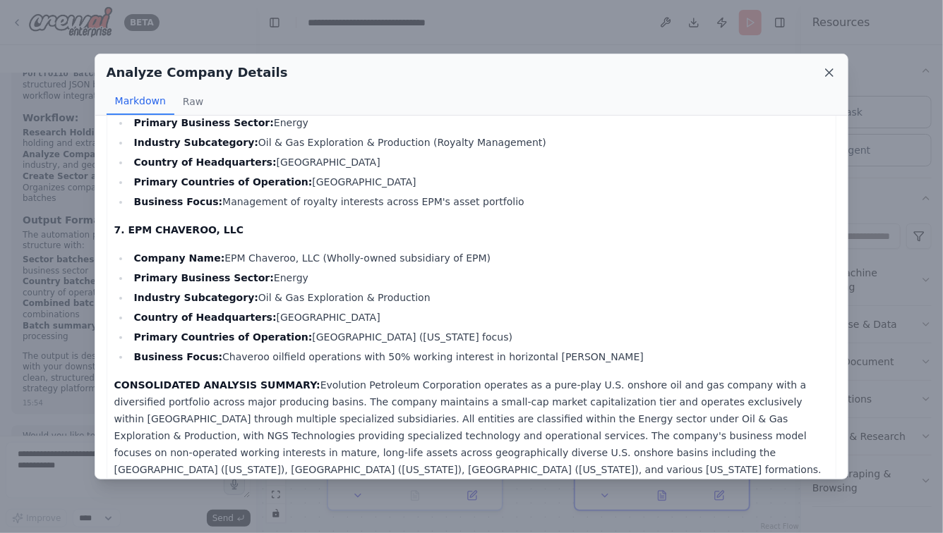
click at [826, 71] on icon at bounding box center [829, 73] width 14 height 14
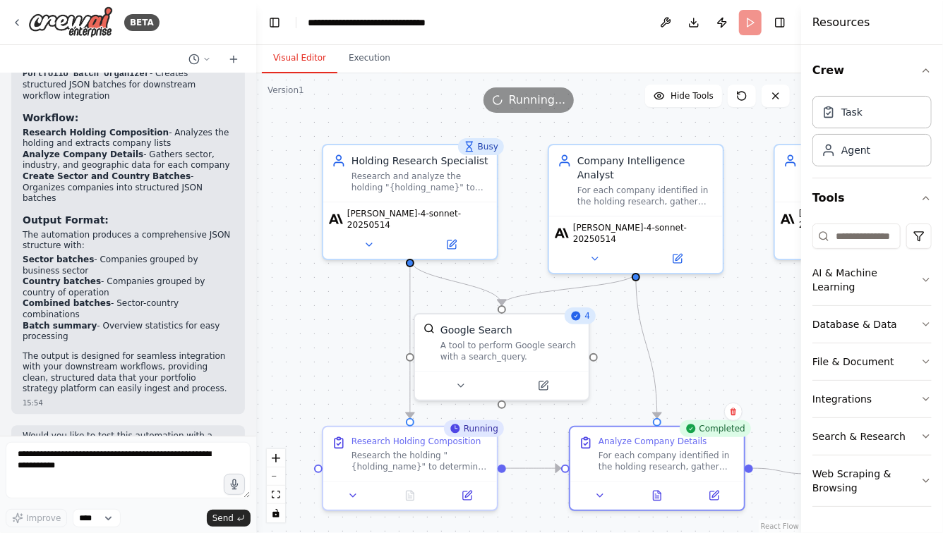
drag, startPoint x: 716, startPoint y: 358, endPoint x: 545, endPoint y: 310, distance: 177.9
click at [546, 310] on div ".deletable-edge-delete-btn { width: 20px; height: 20px; border: 0px solid #ffff…" at bounding box center [528, 303] width 545 height 460
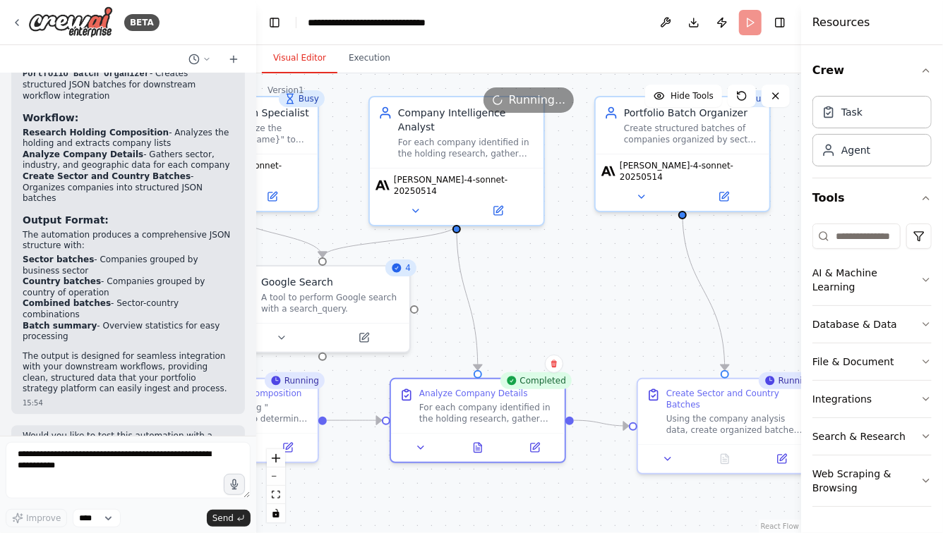
drag, startPoint x: 624, startPoint y: 322, endPoint x: 561, endPoint y: 307, distance: 65.4
click at [562, 307] on div ".deletable-edge-delete-btn { width: 20px; height: 20px; border: 0px solid #ffff…" at bounding box center [528, 303] width 545 height 460
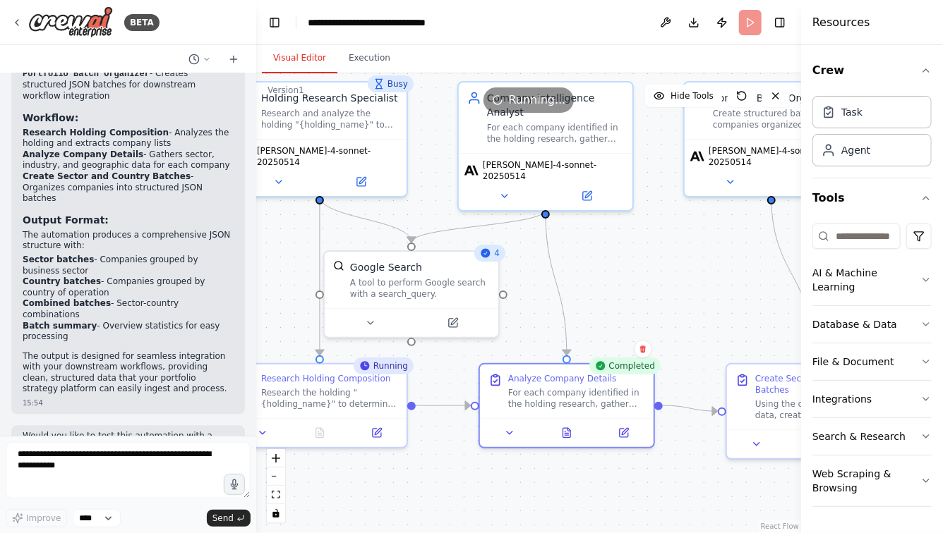
drag, startPoint x: 547, startPoint y: 313, endPoint x: 703, endPoint y: 313, distance: 155.9
click at [697, 313] on div ".deletable-edge-delete-btn { width: 20px; height: 20px; border: 0px solid #ffff…" at bounding box center [528, 303] width 545 height 460
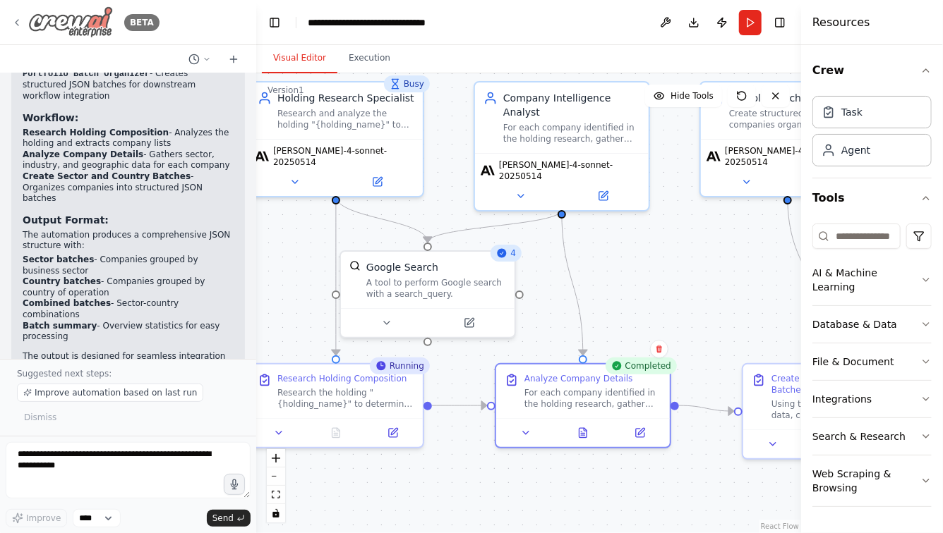
click at [85, 24] on img at bounding box center [70, 22] width 85 height 32
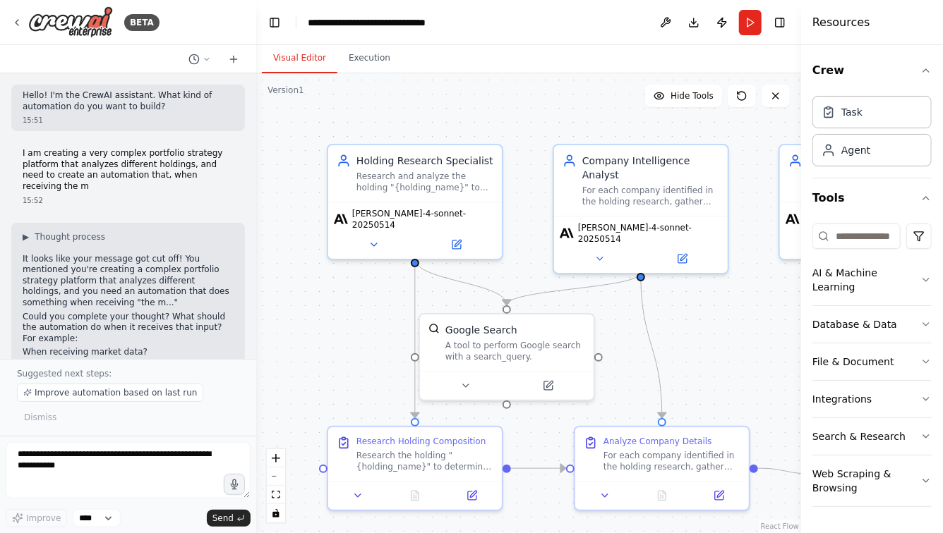
scroll to position [1151, 0]
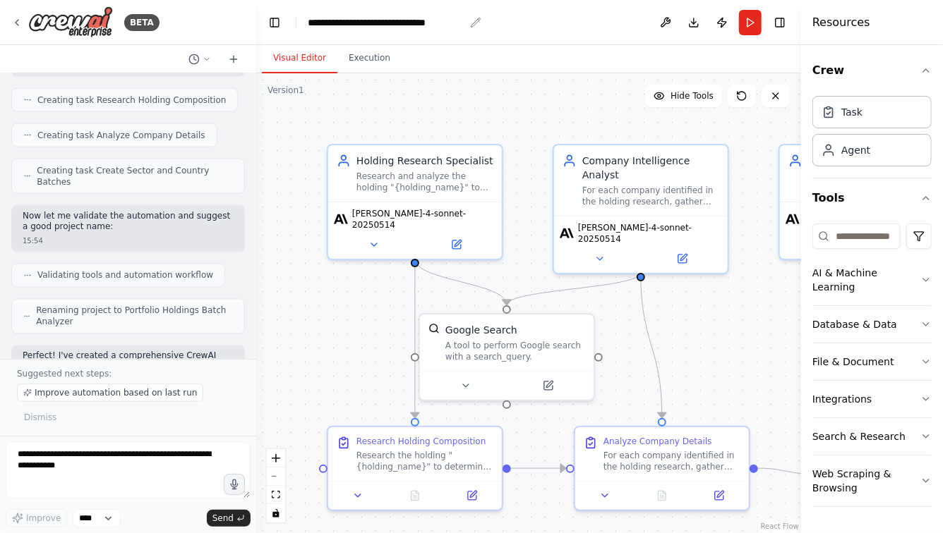
click at [342, 21] on div "**********" at bounding box center [386, 23] width 157 height 14
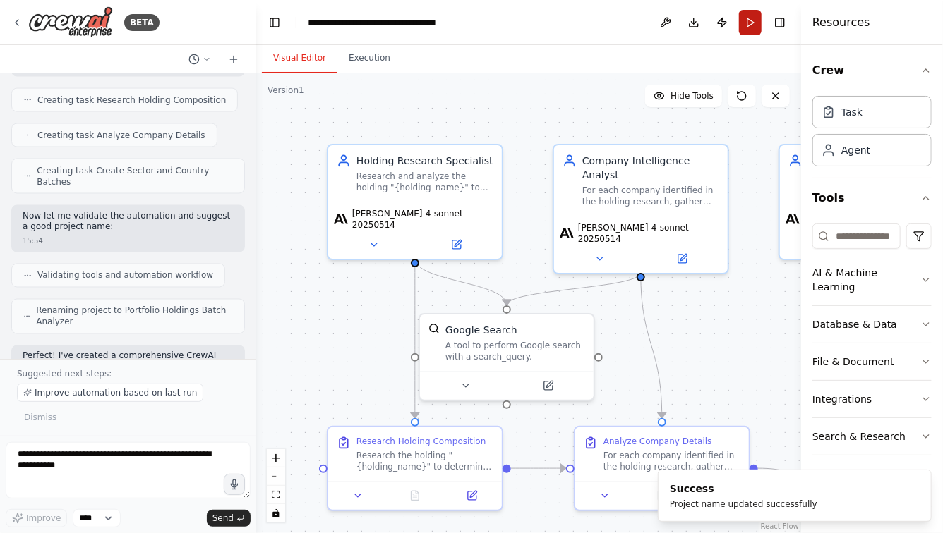
click at [751, 26] on button "Run" at bounding box center [750, 22] width 23 height 25
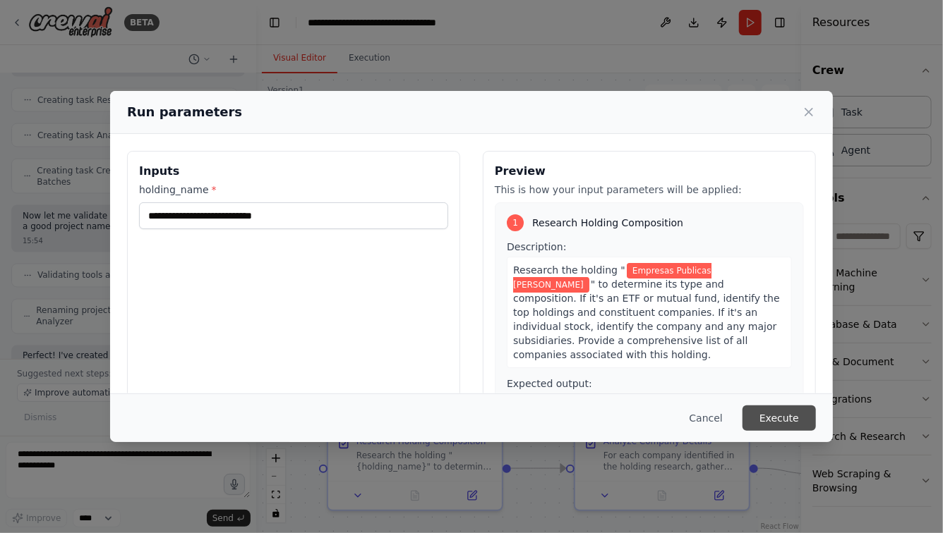
click at [778, 421] on button "Execute" at bounding box center [778, 418] width 73 height 25
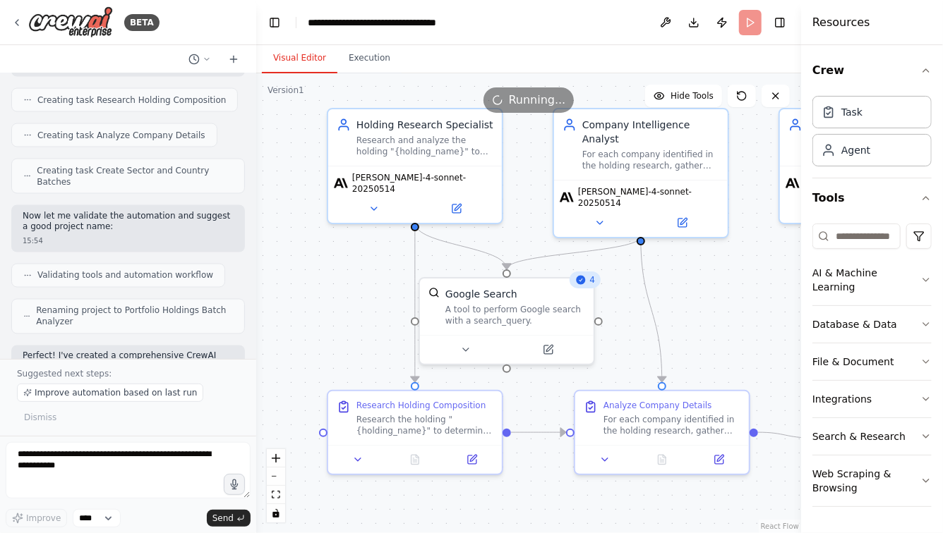
drag, startPoint x: 714, startPoint y: 366, endPoint x: 714, endPoint y: 294, distance: 72.7
click at [714, 294] on div ".deletable-edge-delete-btn { width: 20px; height: 20px; border: 0px solid #ffff…" at bounding box center [528, 303] width 545 height 460
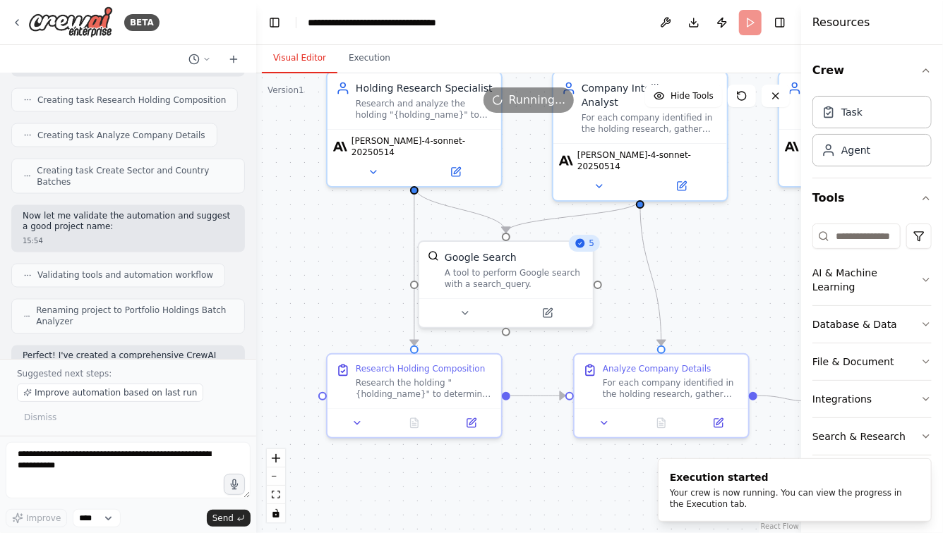
drag, startPoint x: 711, startPoint y: 275, endPoint x: 644, endPoint y: 331, distance: 86.6
click at [645, 330] on div ".deletable-edge-delete-btn { width: 20px; height: 20px; border: 0px solid #ffff…" at bounding box center [528, 303] width 545 height 460
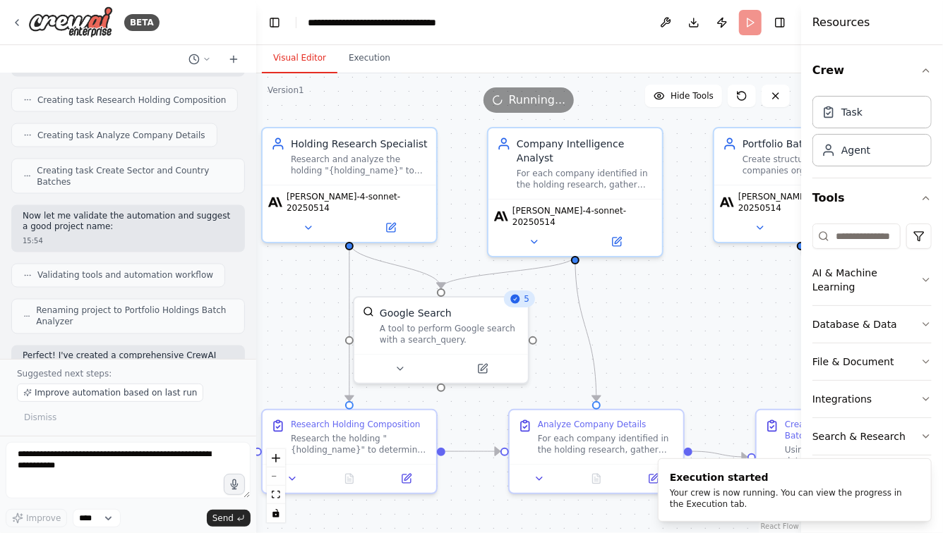
drag, startPoint x: 644, startPoint y: 332, endPoint x: 732, endPoint y: 296, distance: 96.2
click at [730, 296] on div ".deletable-edge-delete-btn { width: 20px; height: 20px; border: 0px solid #ffff…" at bounding box center [528, 303] width 545 height 460
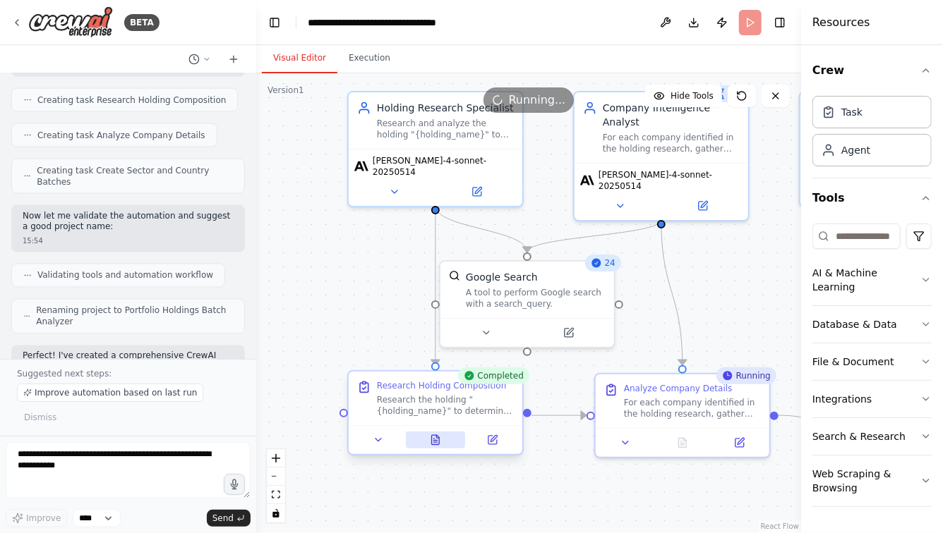
click at [433, 440] on icon at bounding box center [436, 439] width 8 height 9
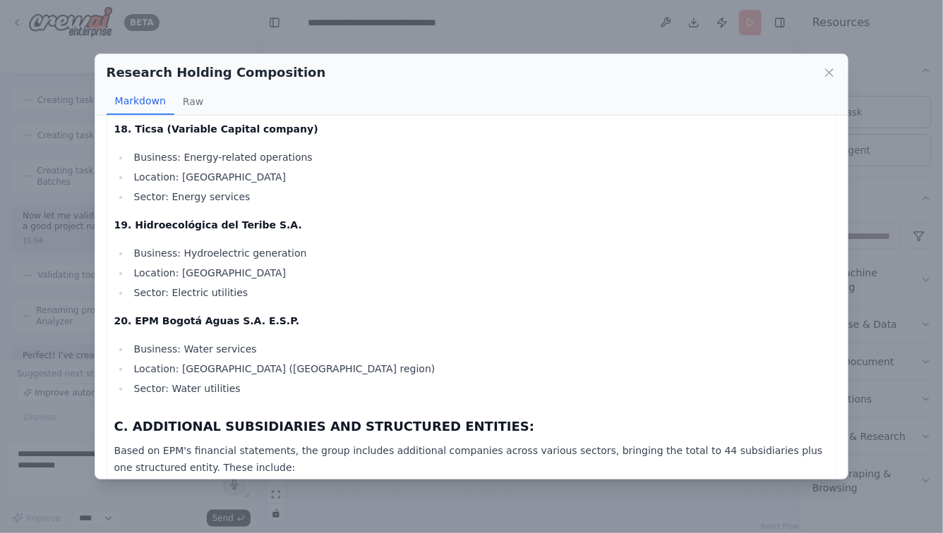
scroll to position [2128, 0]
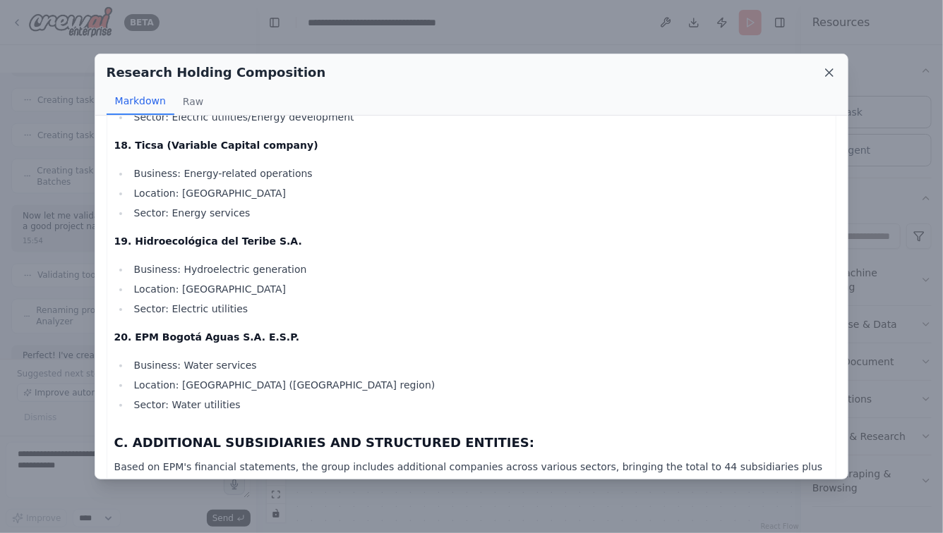
click at [827, 73] on icon at bounding box center [829, 73] width 14 height 14
